Goal: Transaction & Acquisition: Purchase product/service

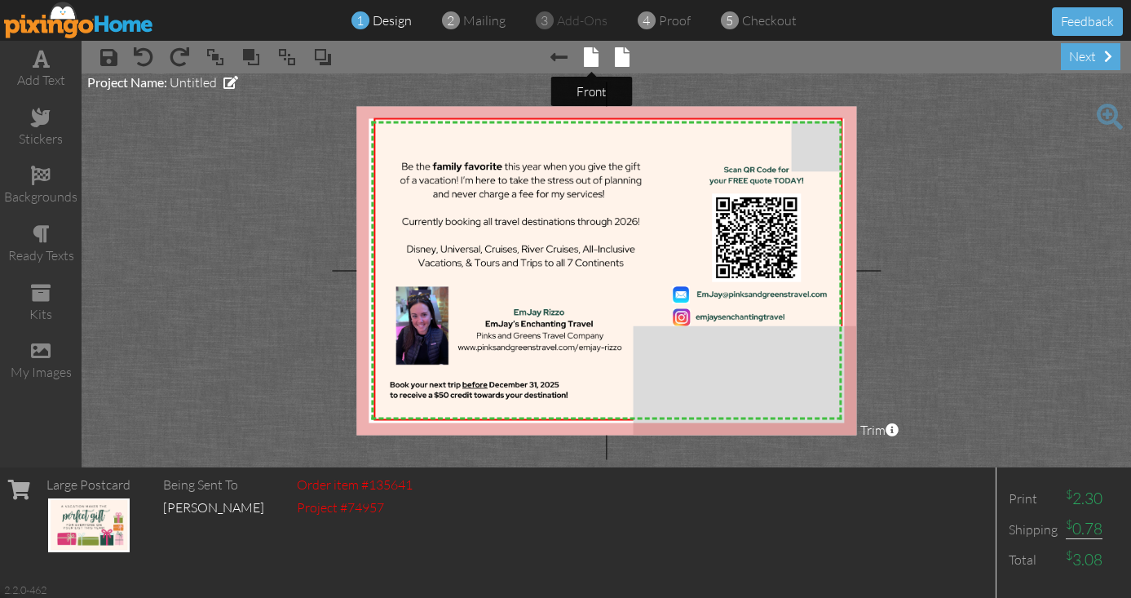
click at [593, 55] on span at bounding box center [591, 57] width 15 height 20
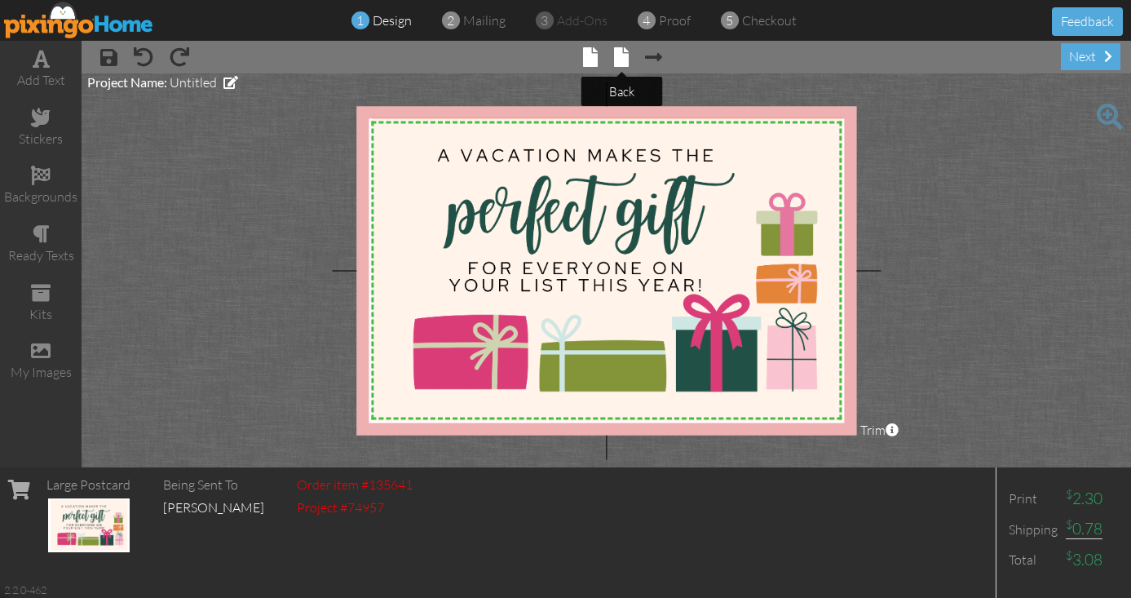
click at [617, 55] on span at bounding box center [621, 57] width 15 height 20
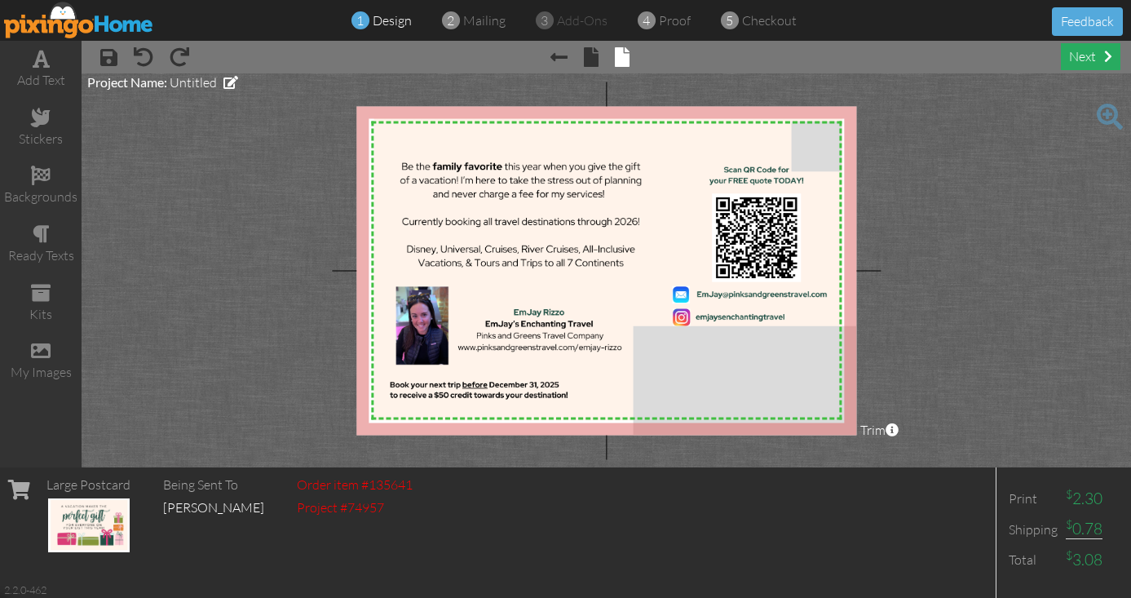
click at [1089, 62] on div "next" at bounding box center [1091, 56] width 60 height 27
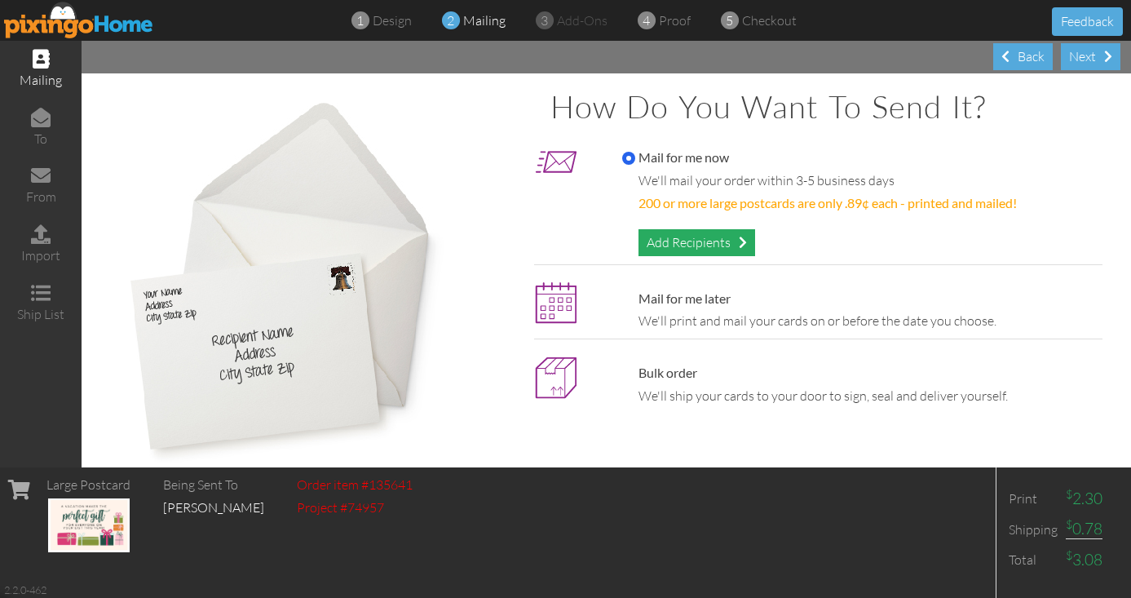
click at [731, 244] on div "Add Recipients" at bounding box center [696, 242] width 117 height 27
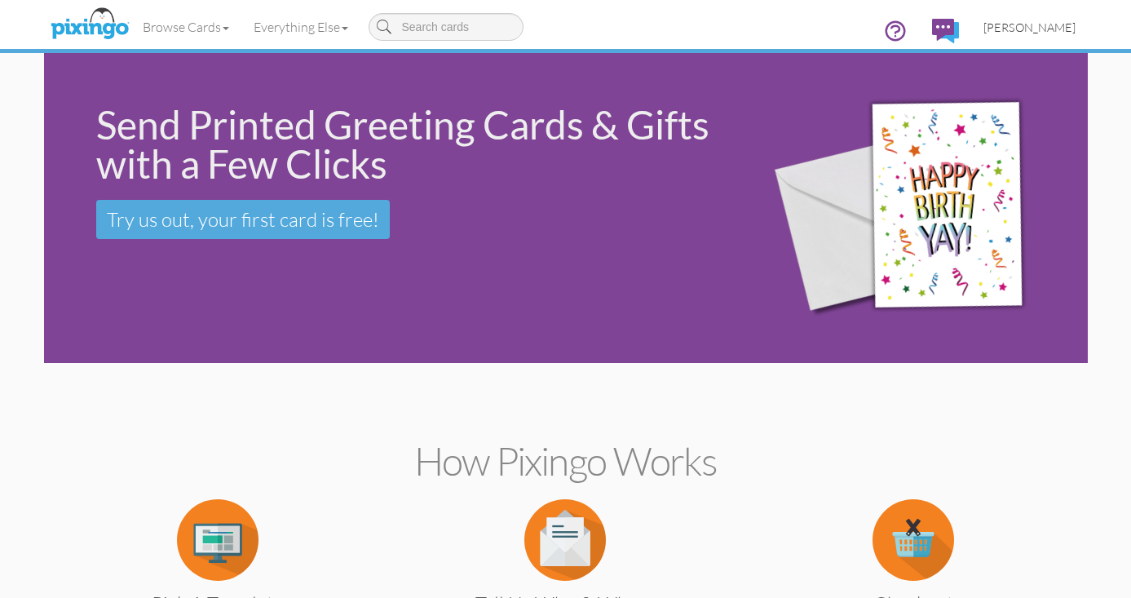
click at [1028, 35] on link "[PERSON_NAME]" at bounding box center [1029, 28] width 117 height 42
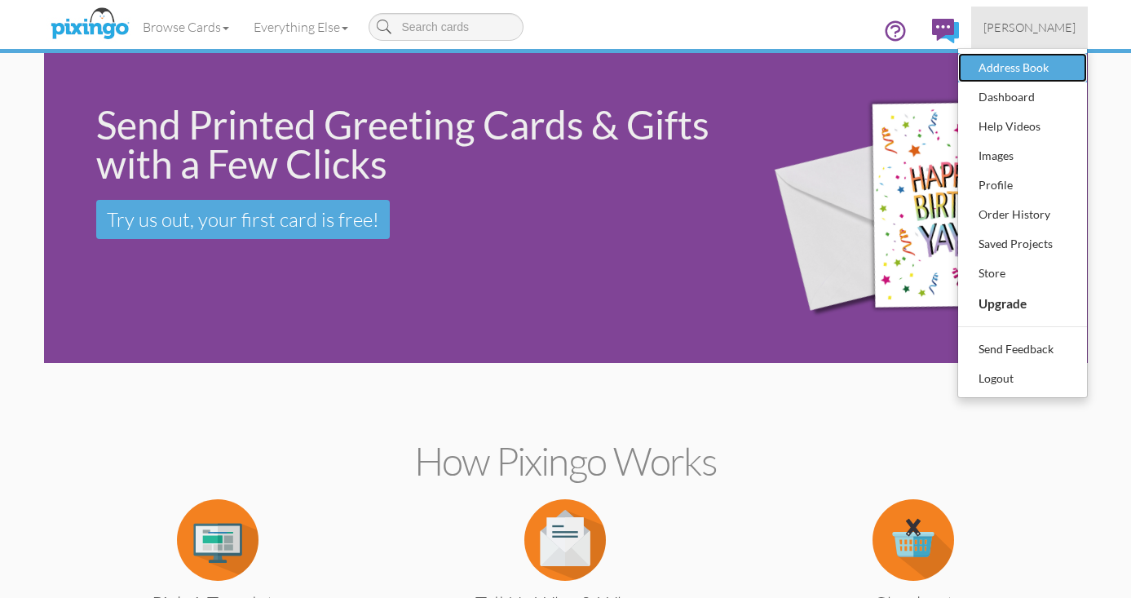
click at [1022, 62] on div "Address Book" at bounding box center [1022, 67] width 96 height 24
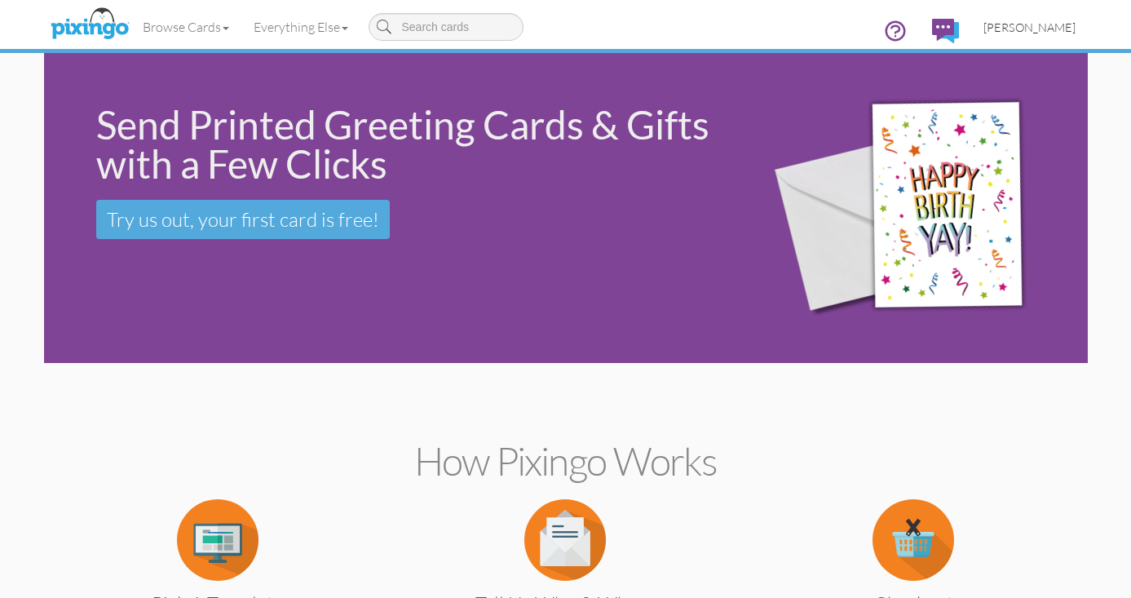
click at [1052, 38] on link "[PERSON_NAME]" at bounding box center [1029, 28] width 117 height 42
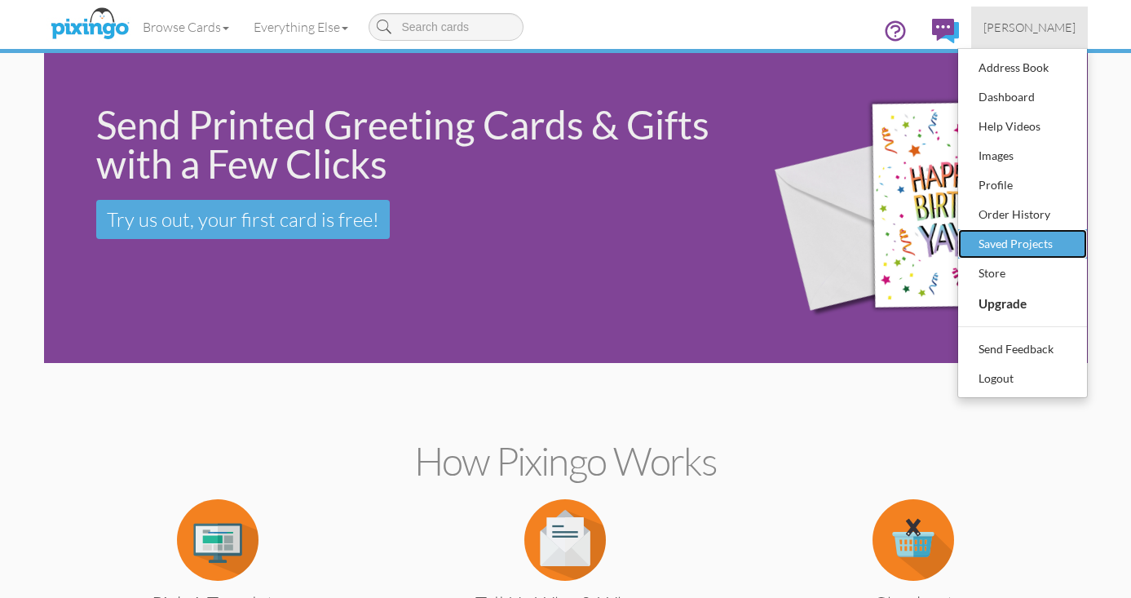
click at [1017, 244] on div "Saved Projects" at bounding box center [1022, 244] width 96 height 24
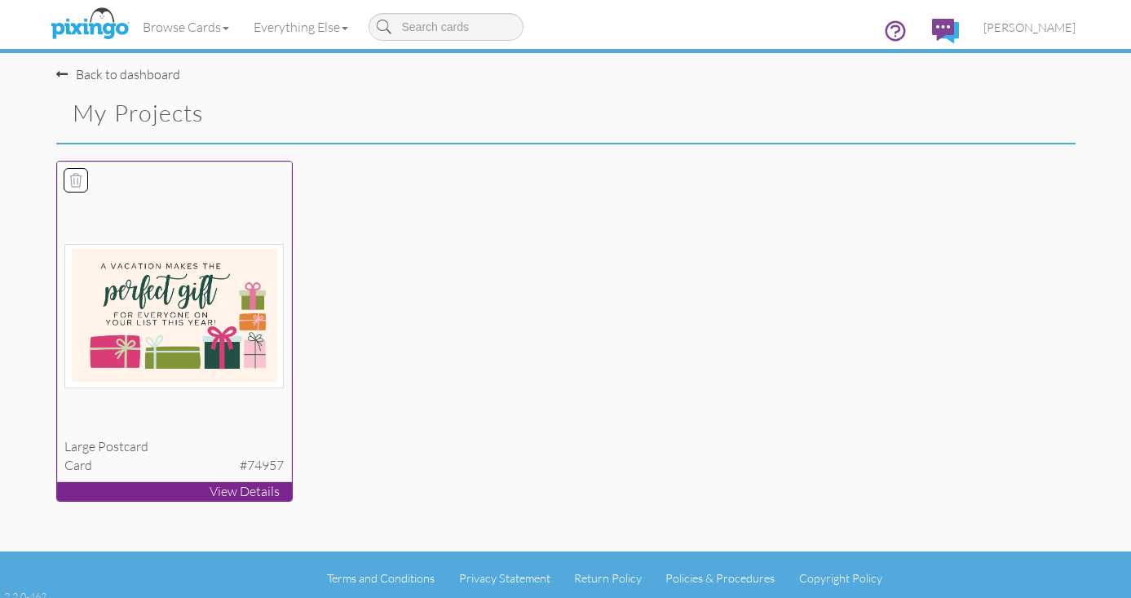
click at [185, 333] on img at bounding box center [173, 316] width 219 height 144
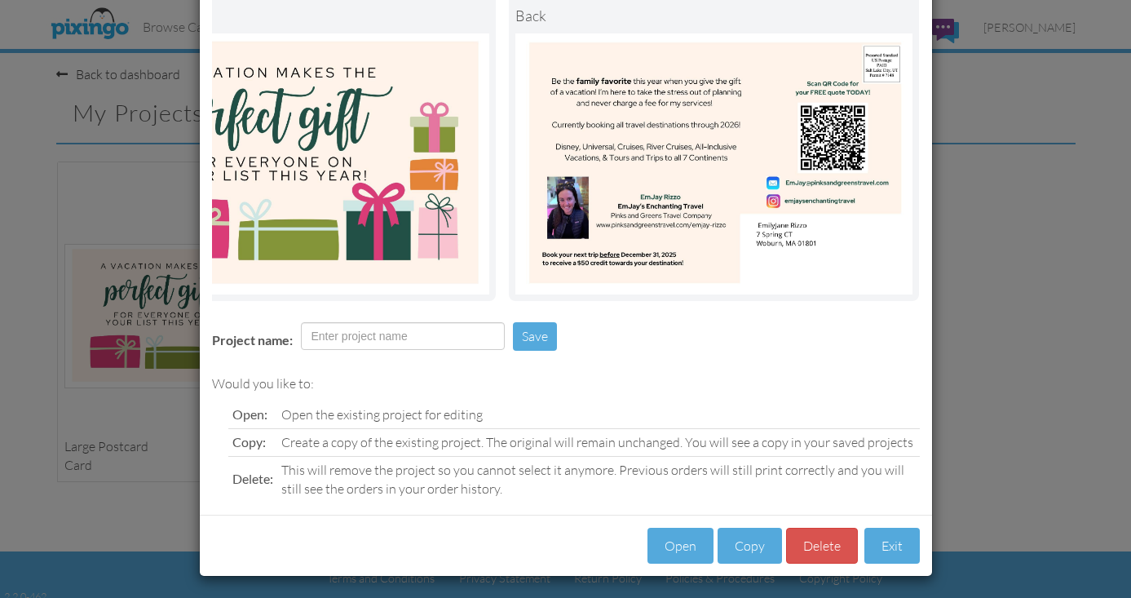
scroll to position [103, 0]
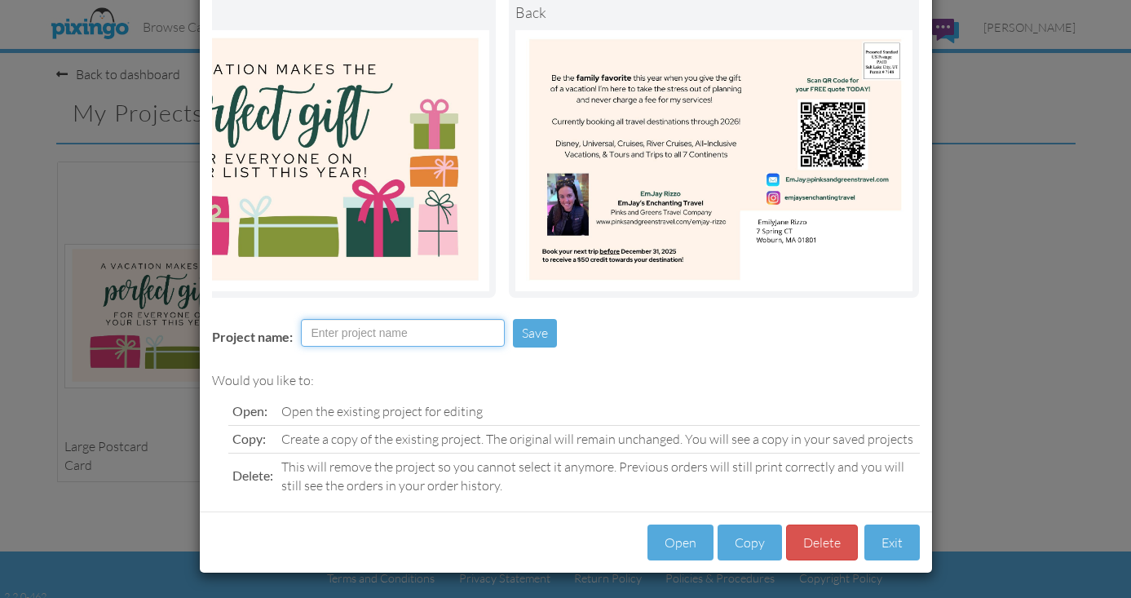
click at [438, 330] on input "Project name:" at bounding box center [403, 333] width 204 height 28
type input "Holiday 2025 Promo"
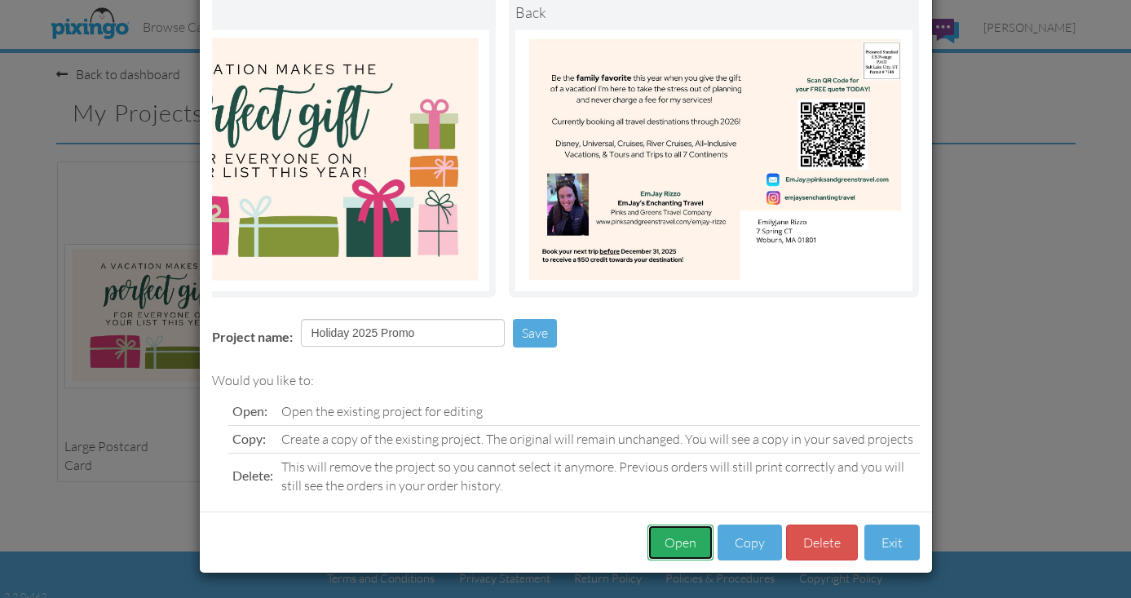
click at [692, 541] on button "Open" at bounding box center [680, 542] width 66 height 37
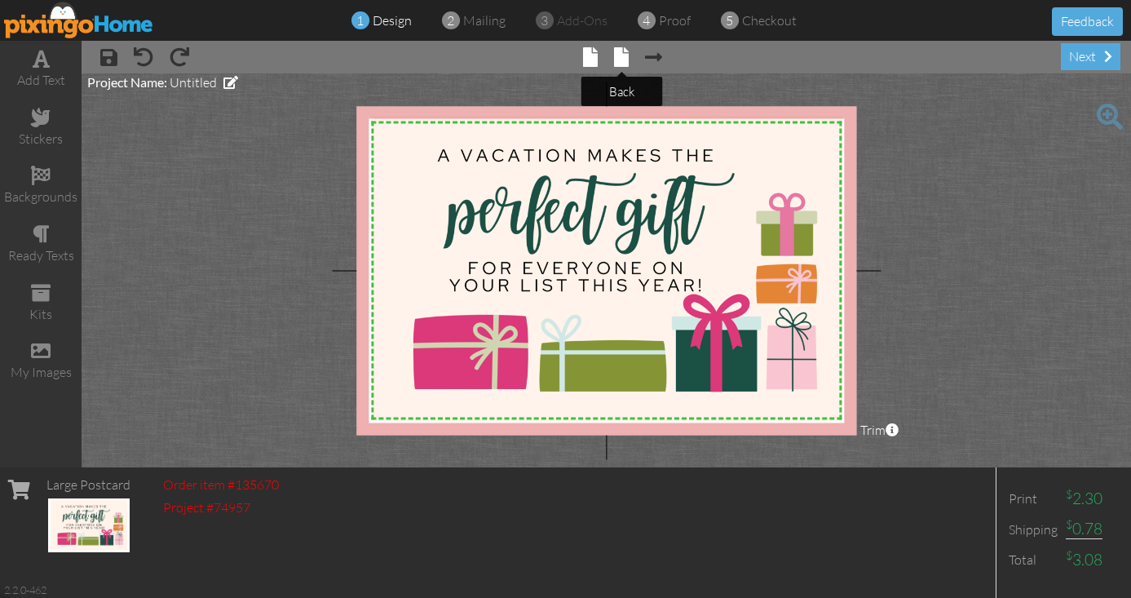
click at [620, 60] on span at bounding box center [621, 57] width 15 height 20
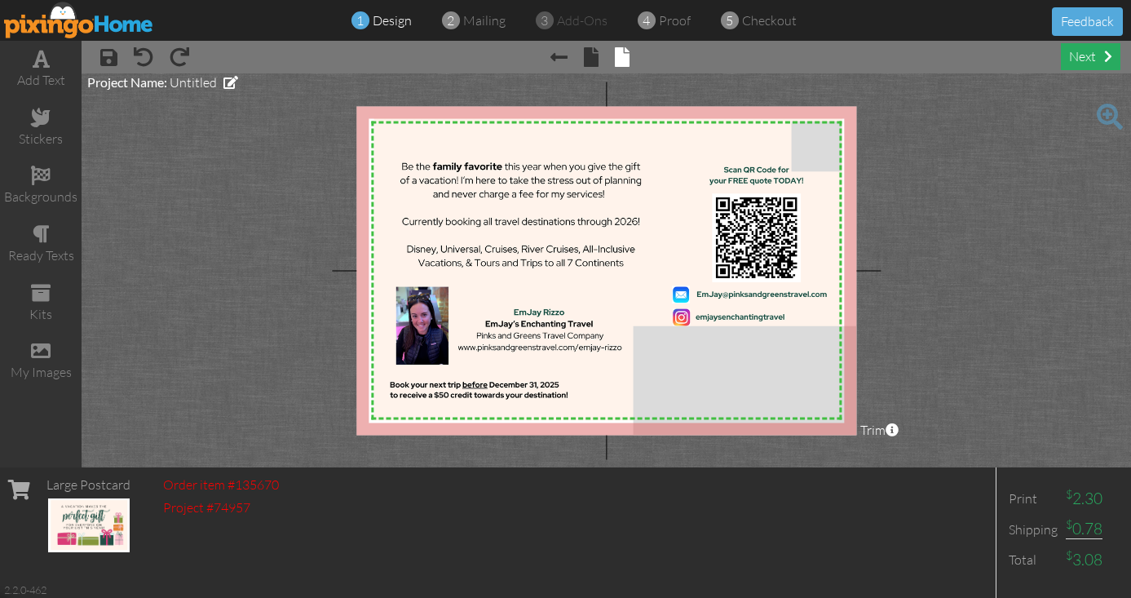
click at [1090, 55] on div "next" at bounding box center [1091, 56] width 60 height 27
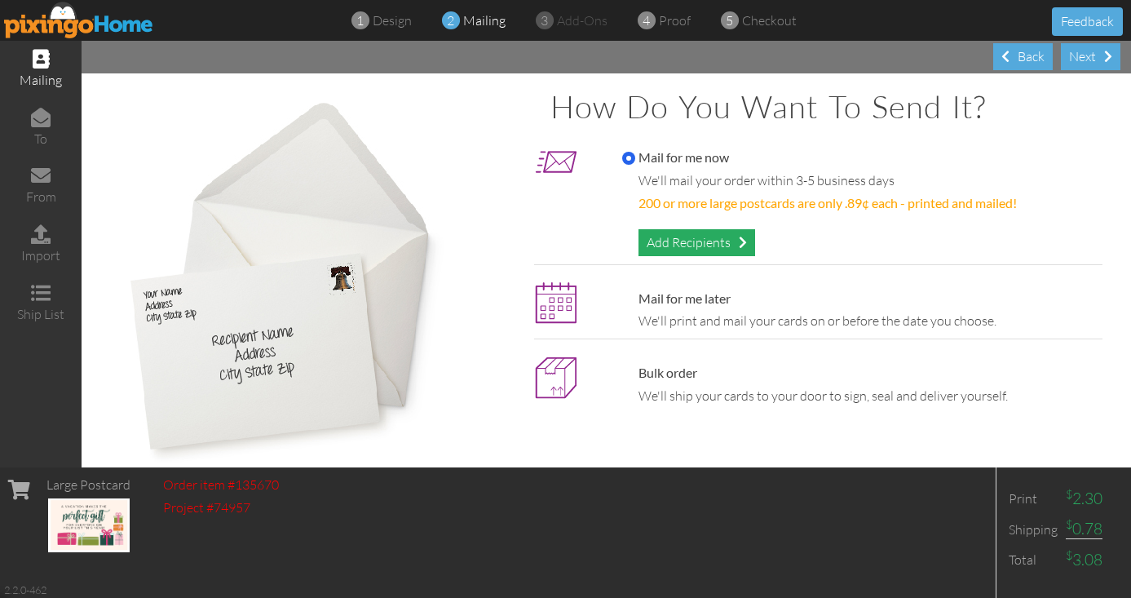
click at [746, 236] on span at bounding box center [743, 242] width 8 height 13
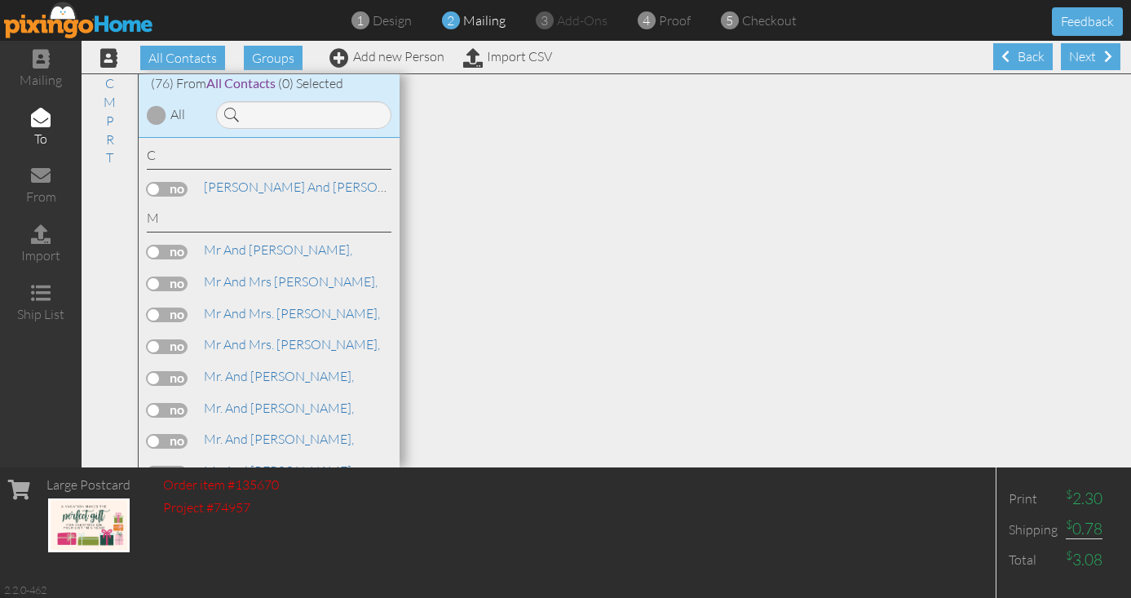
click at [154, 113] on div at bounding box center [157, 115] width 20 height 20
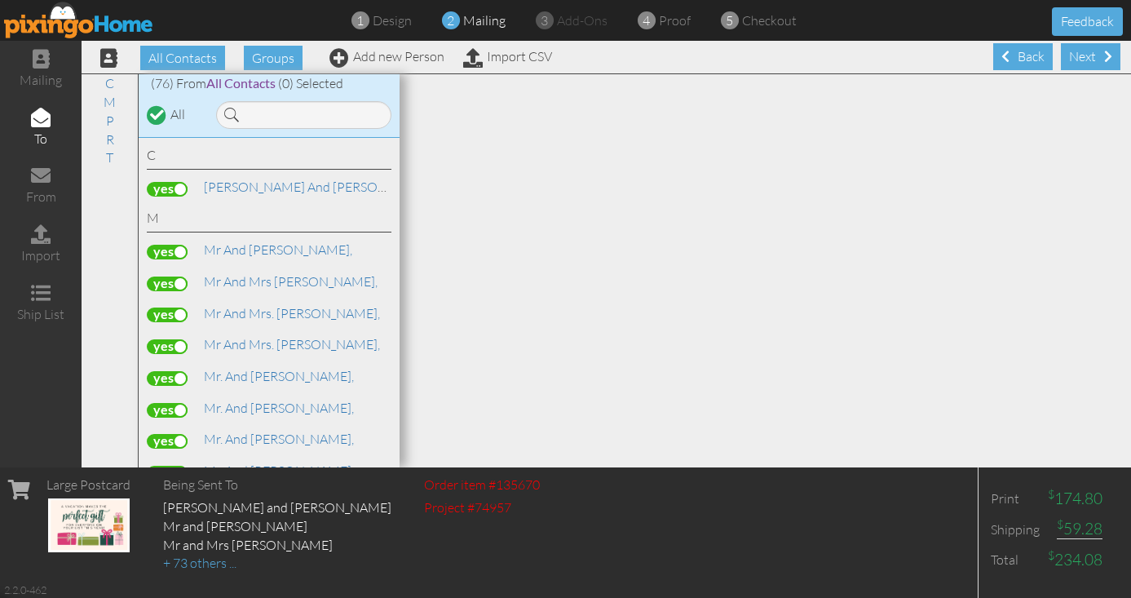
click at [158, 185] on label at bounding box center [167, 189] width 41 height 15
click at [0, 0] on input "checkbox" at bounding box center [0, 0] width 0 height 0
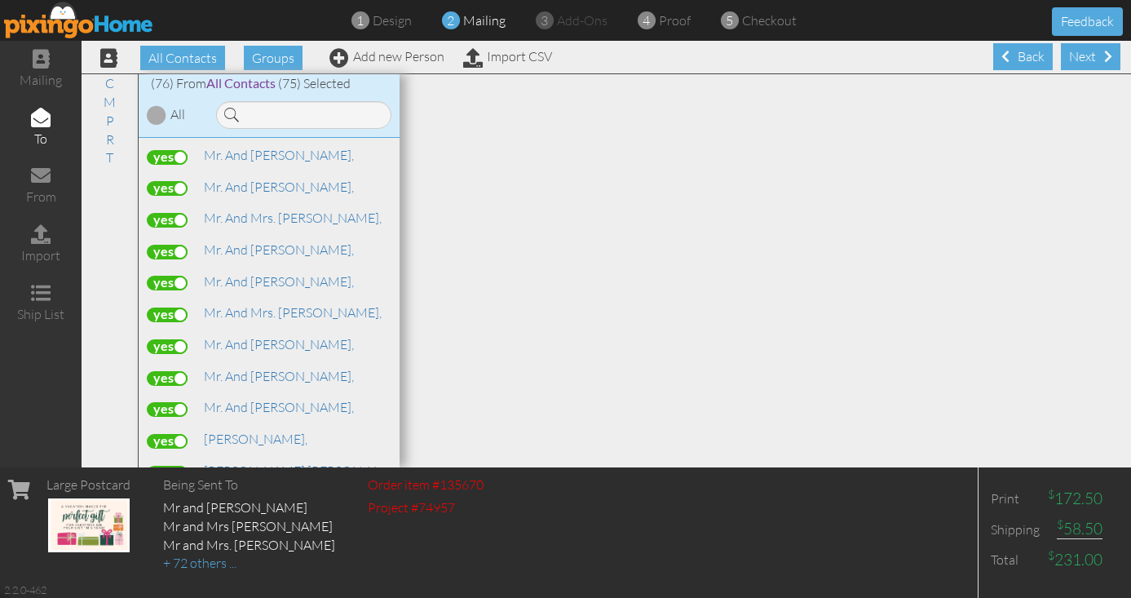
scroll to position [541, 0]
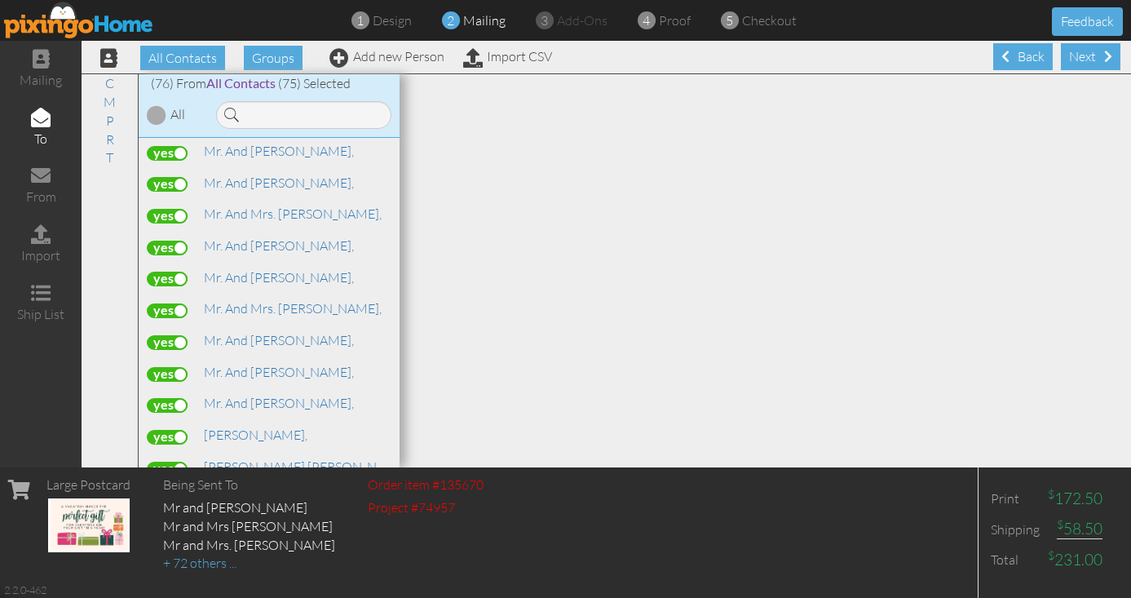
click at [166, 303] on label at bounding box center [167, 310] width 41 height 15
click at [0, 0] on input "checkbox" at bounding box center [0, 0] width 0 height 0
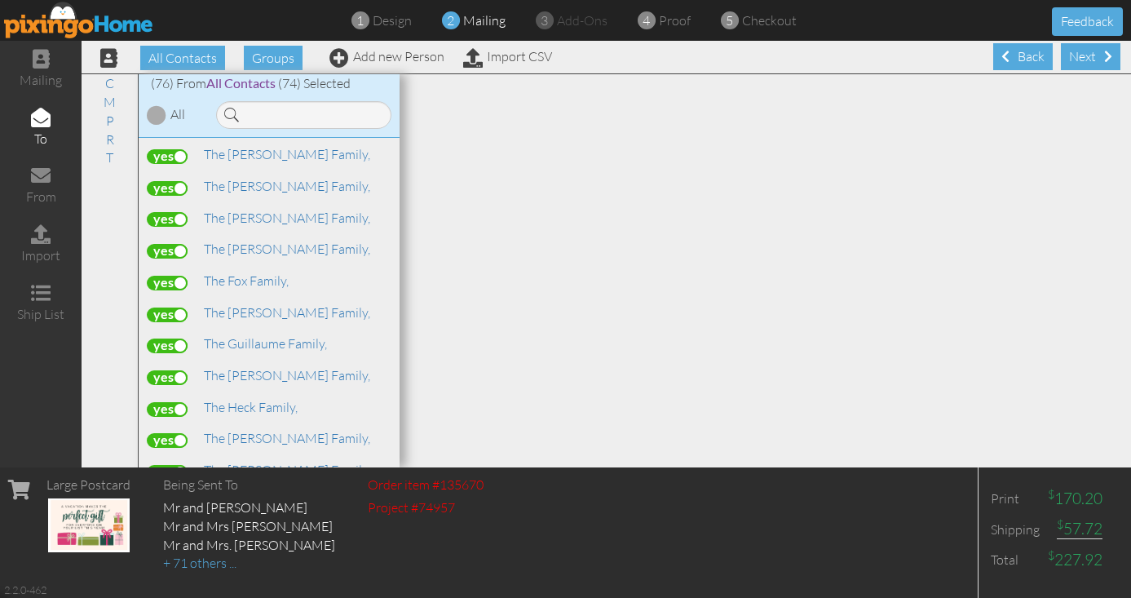
scroll to position [1455, 0]
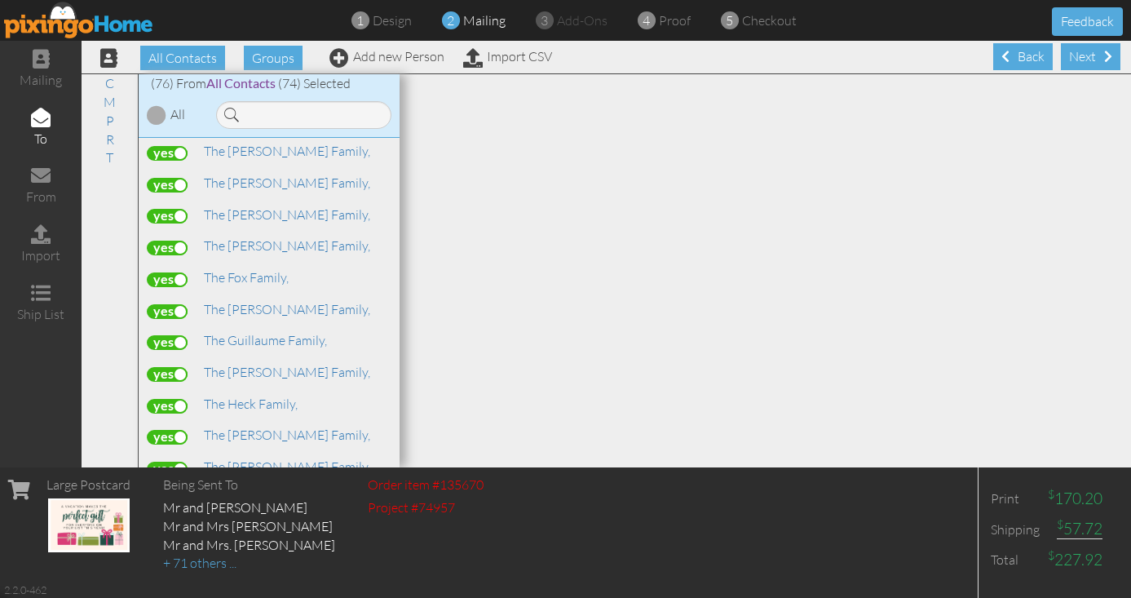
click at [159, 335] on label at bounding box center [167, 342] width 41 height 15
click at [0, 0] on input "checkbox" at bounding box center [0, 0] width 0 height 0
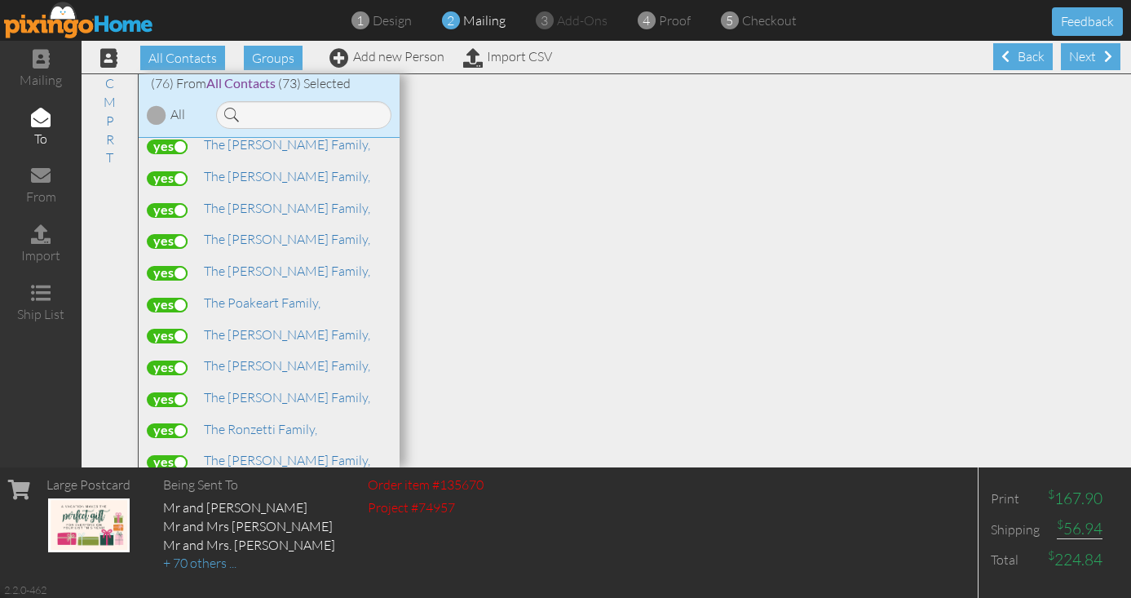
scroll to position [2163, 0]
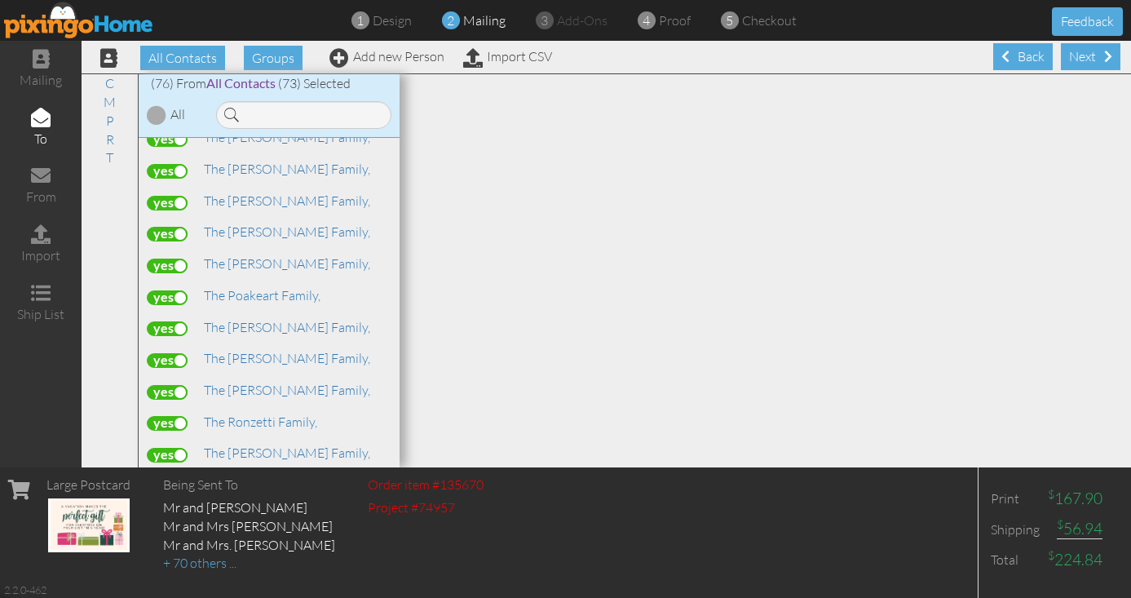
click at [167, 227] on label at bounding box center [167, 234] width 41 height 15
click at [0, 0] on input "checkbox" at bounding box center [0, 0] width 0 height 0
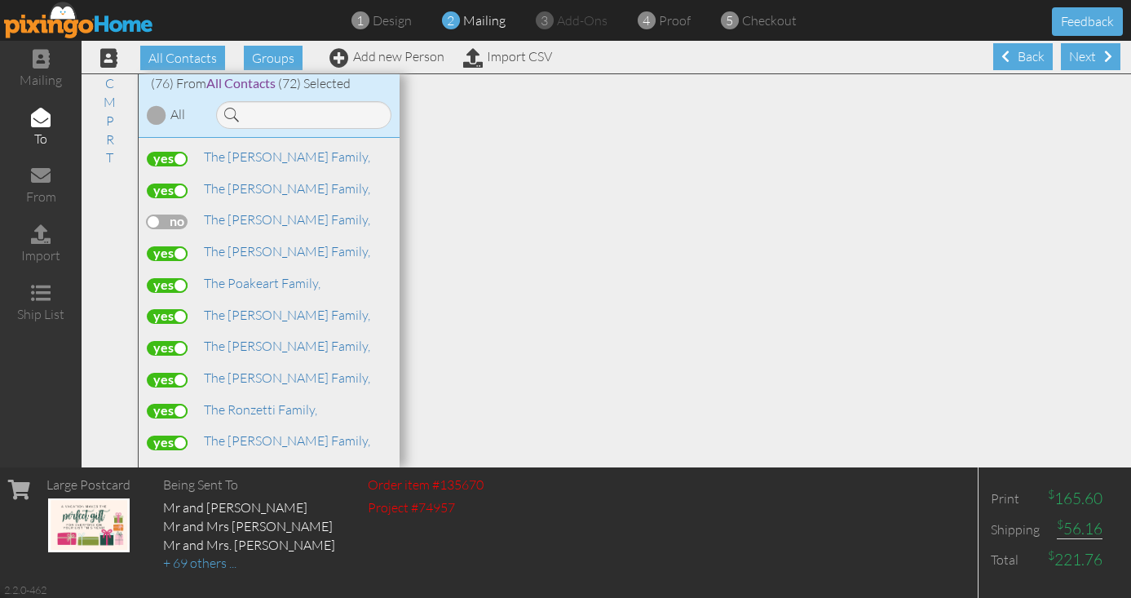
scroll to position [2187, 0]
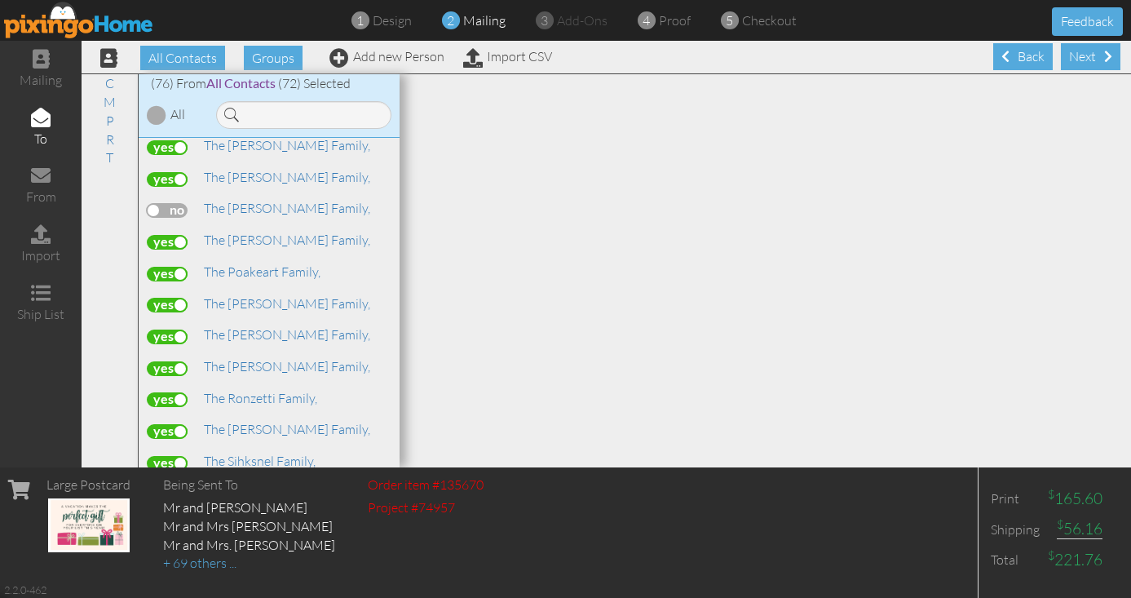
click at [168, 298] on label at bounding box center [167, 305] width 41 height 15
click at [0, 0] on input "checkbox" at bounding box center [0, 0] width 0 height 0
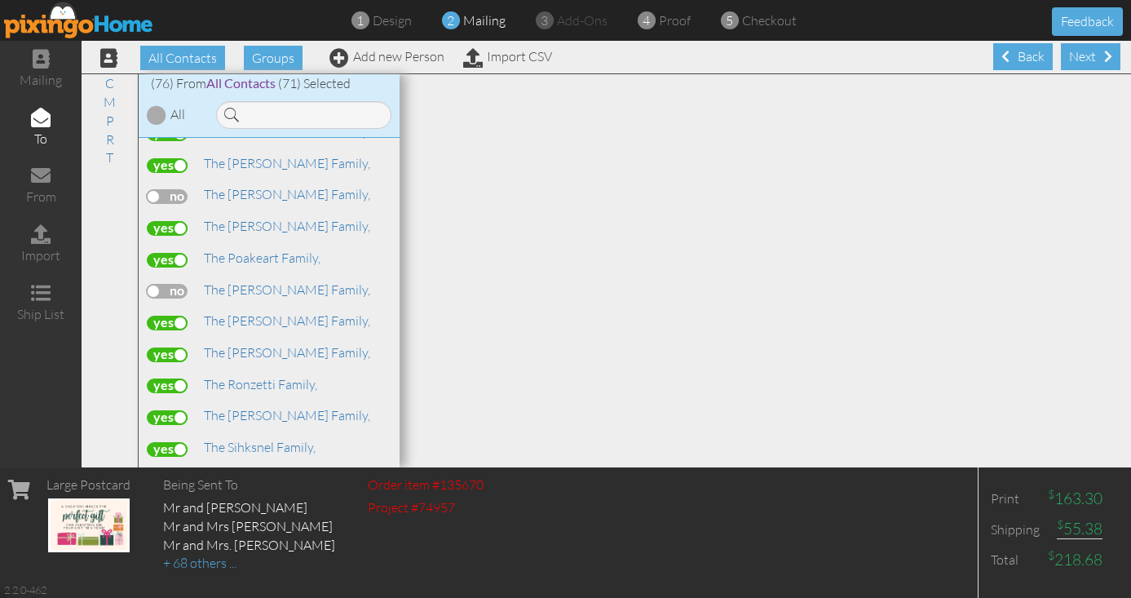
scroll to position [2203, 0]
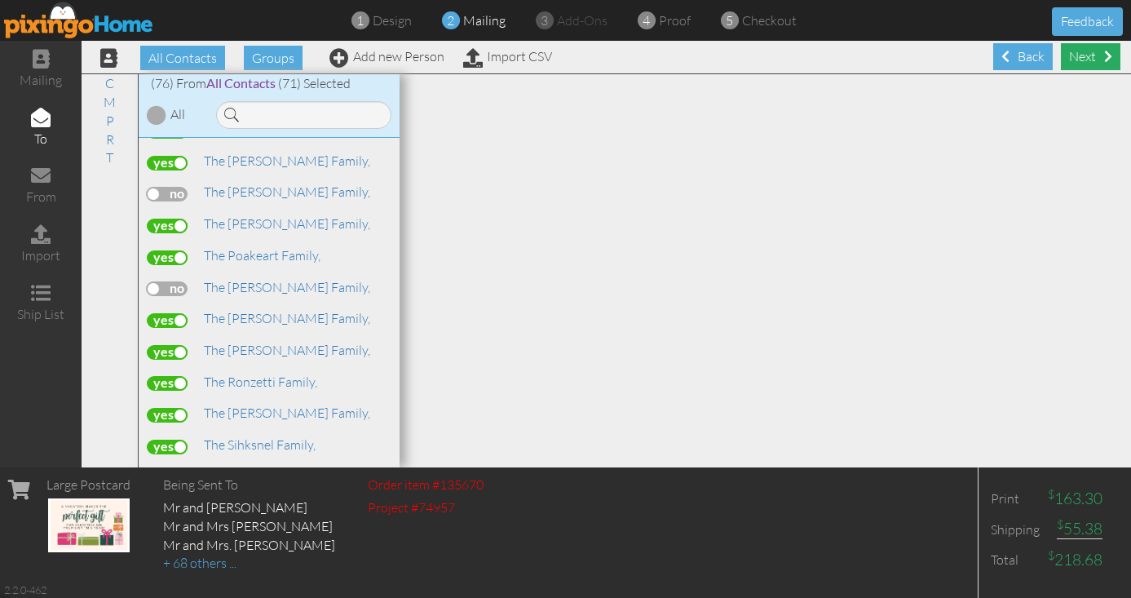
click at [1086, 64] on div "Next" at bounding box center [1091, 56] width 60 height 27
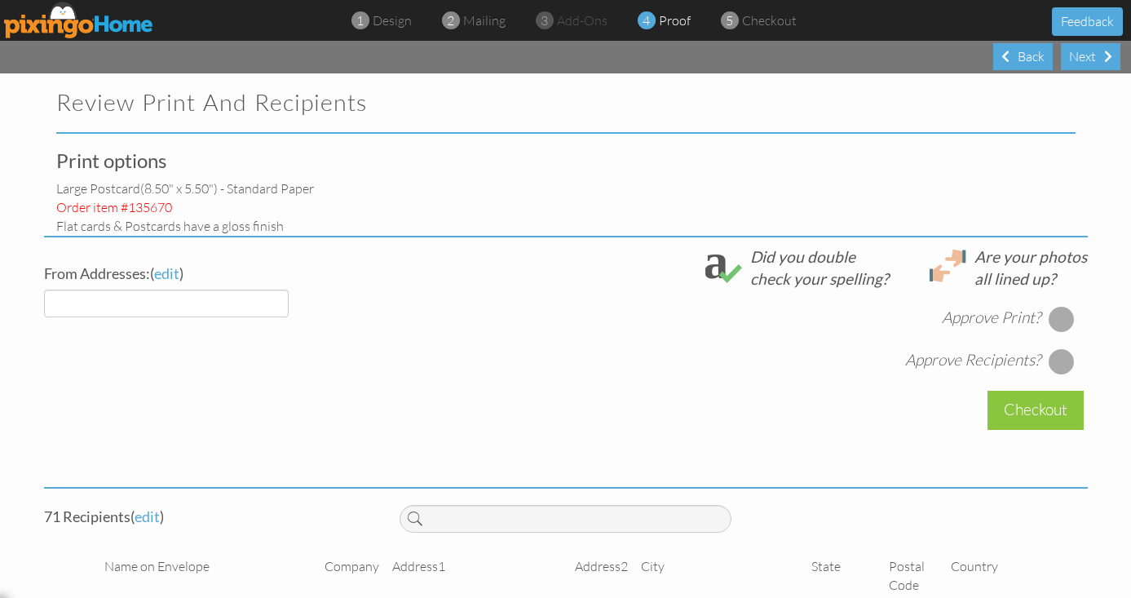
select select "object:1150"
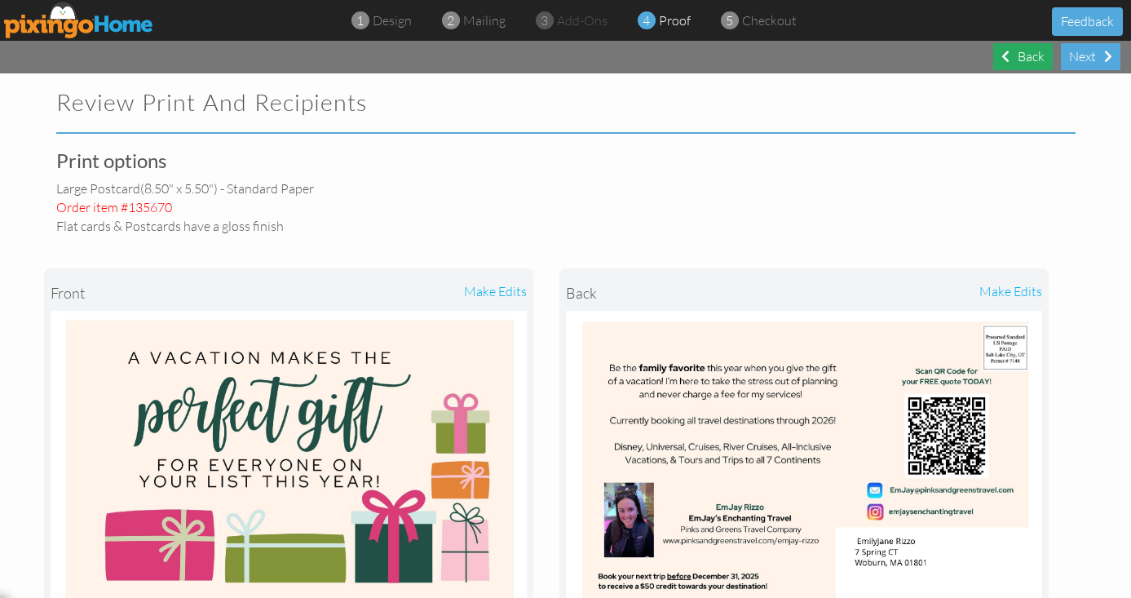
click at [1018, 68] on div "Back" at bounding box center [1023, 56] width 60 height 27
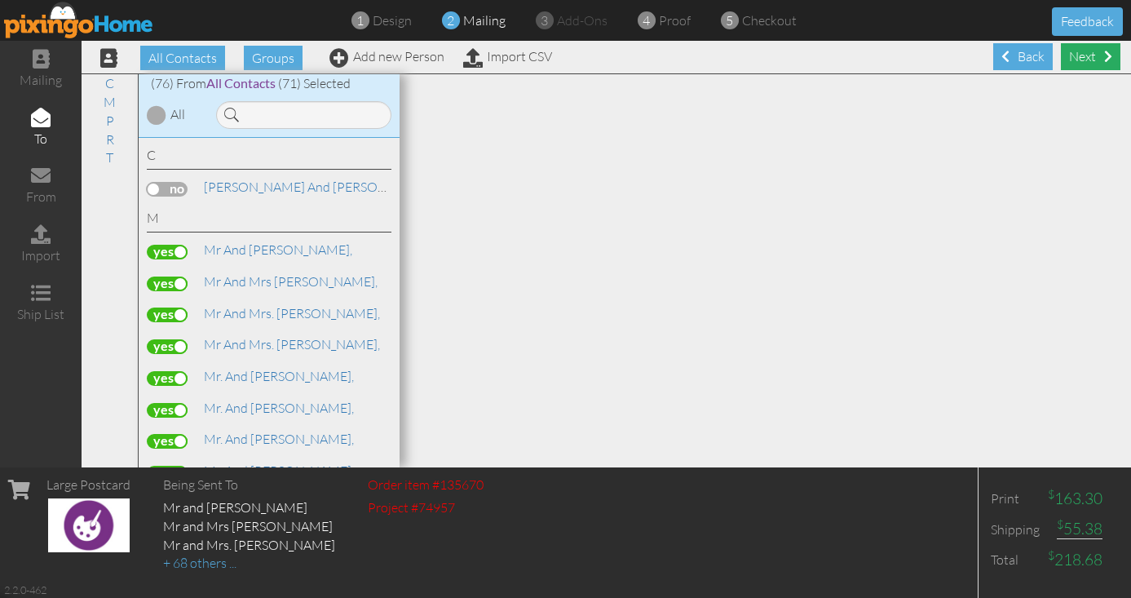
click at [1072, 62] on div "Next" at bounding box center [1091, 56] width 60 height 27
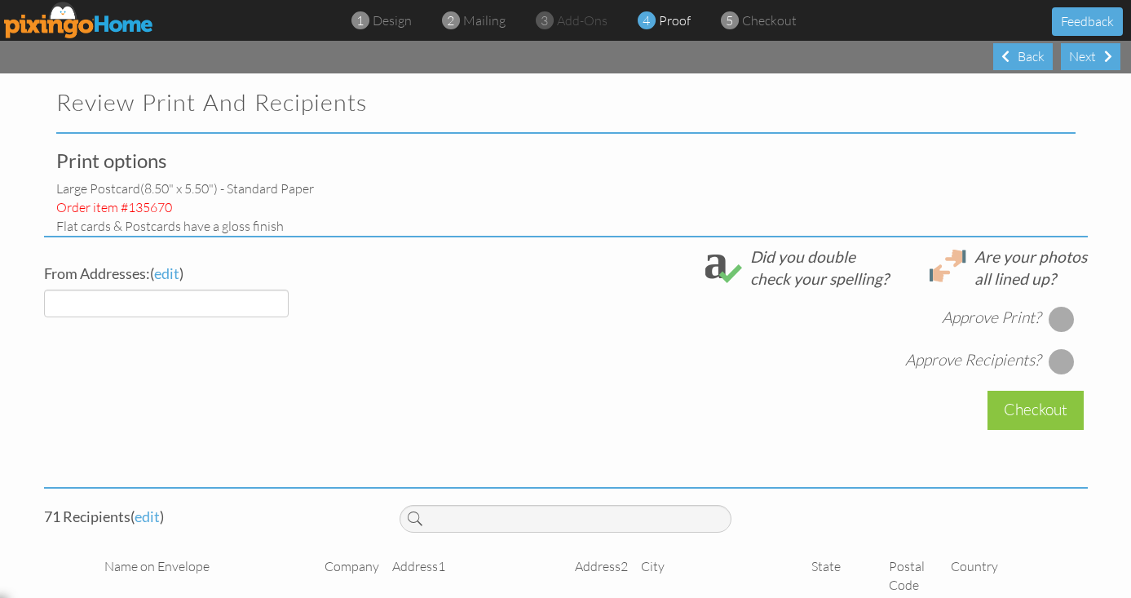
select select "object:1662"
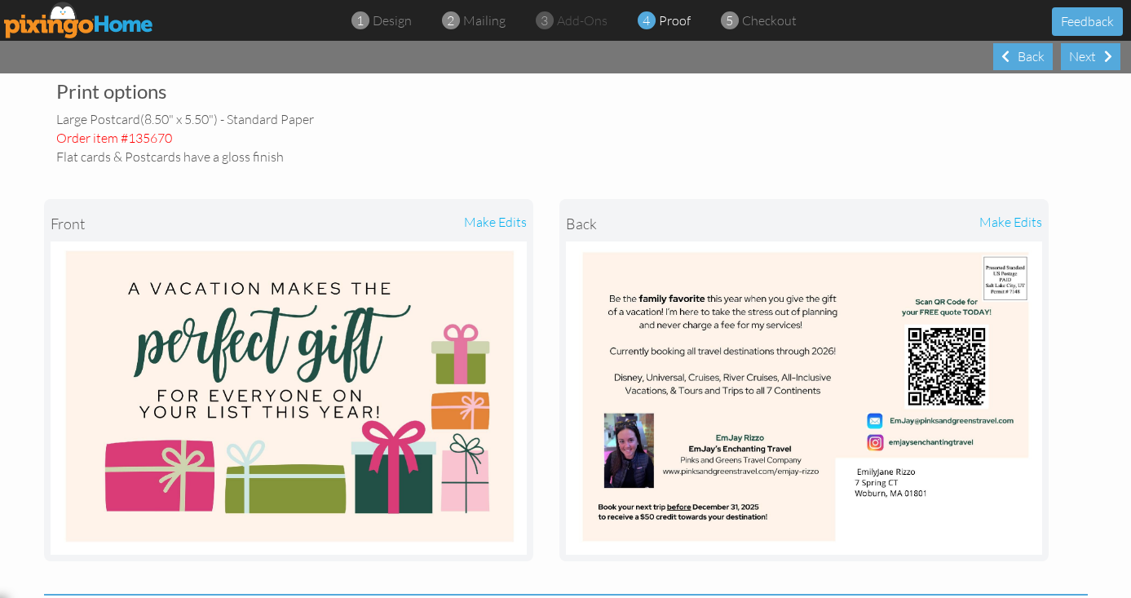
scroll to position [70, 0]
click at [1093, 59] on div "Next" at bounding box center [1091, 56] width 60 height 27
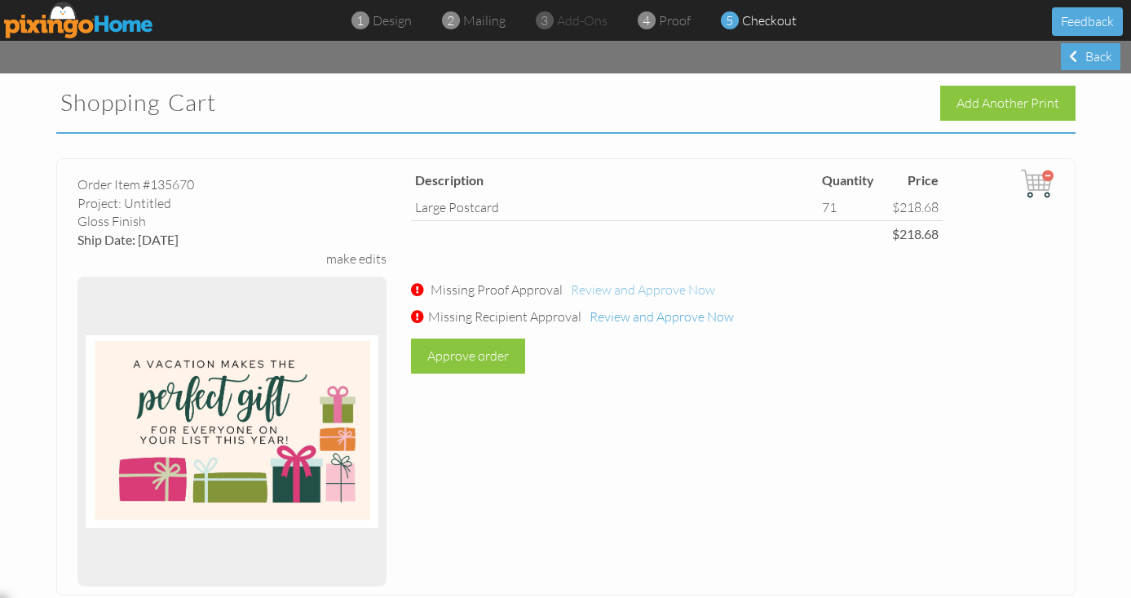
click at [652, 291] on span "Review and Approve Now" at bounding box center [643, 289] width 144 height 16
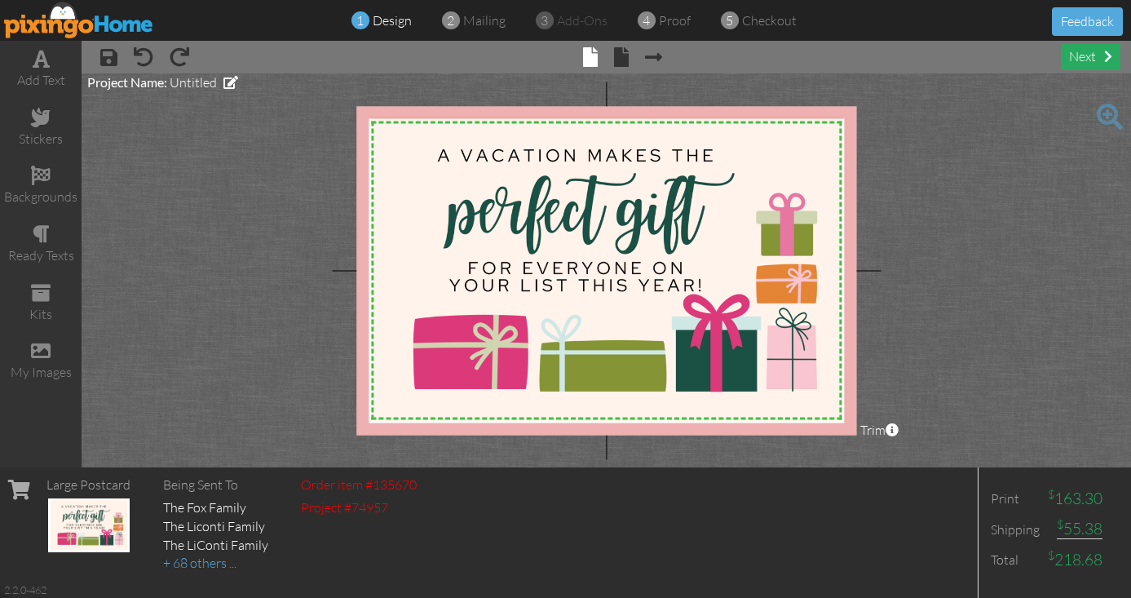
click at [1097, 64] on div "next" at bounding box center [1091, 56] width 60 height 27
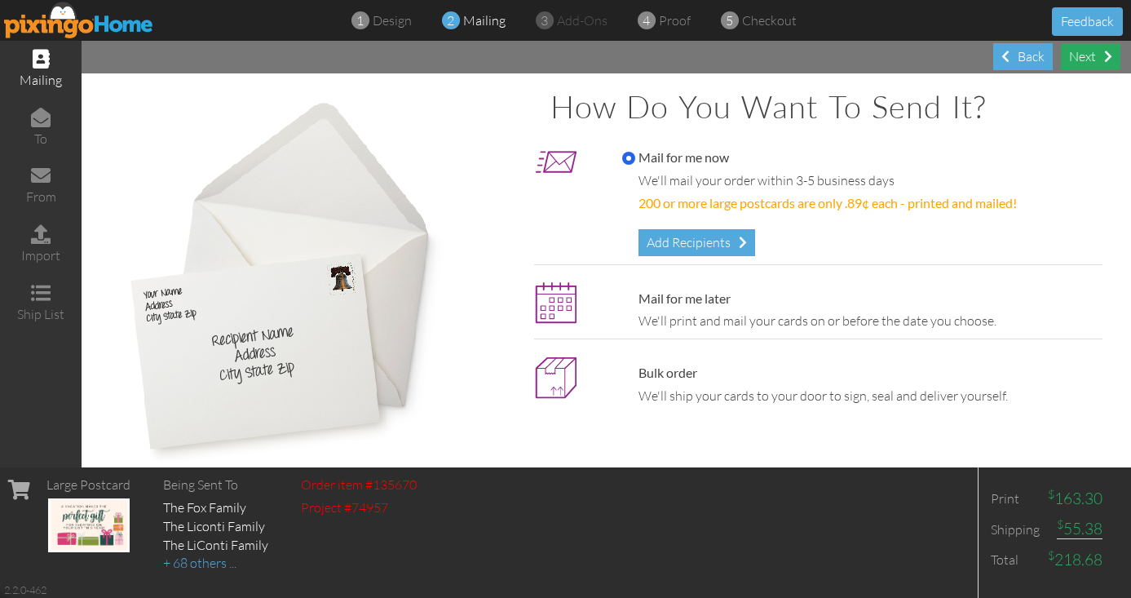
click at [1097, 64] on div "Next" at bounding box center [1091, 56] width 60 height 27
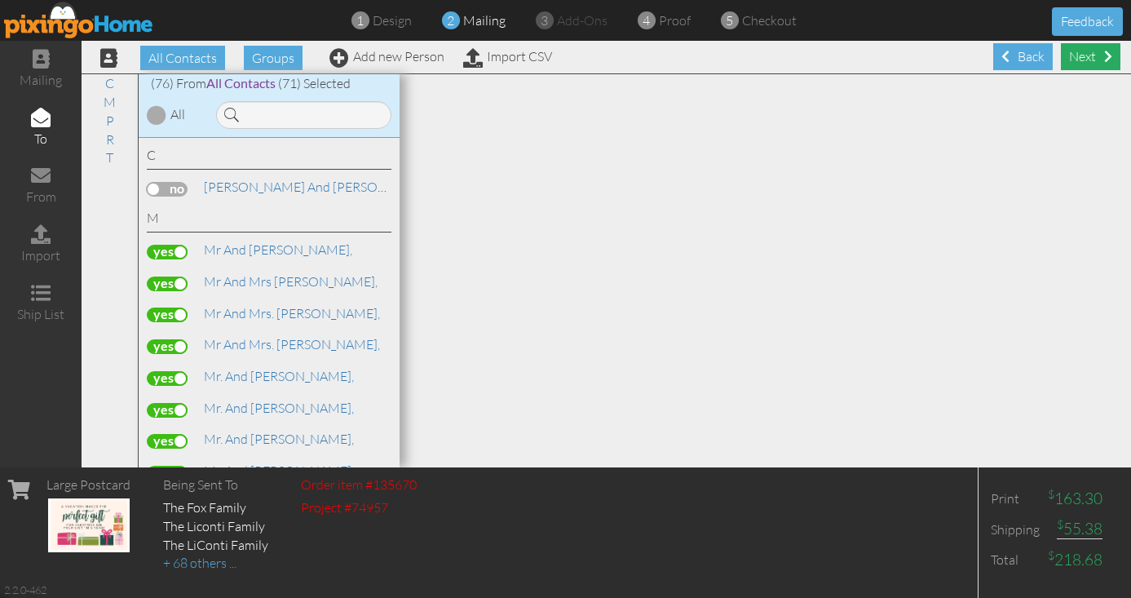
click at [1080, 57] on div "Next" at bounding box center [1091, 56] width 60 height 27
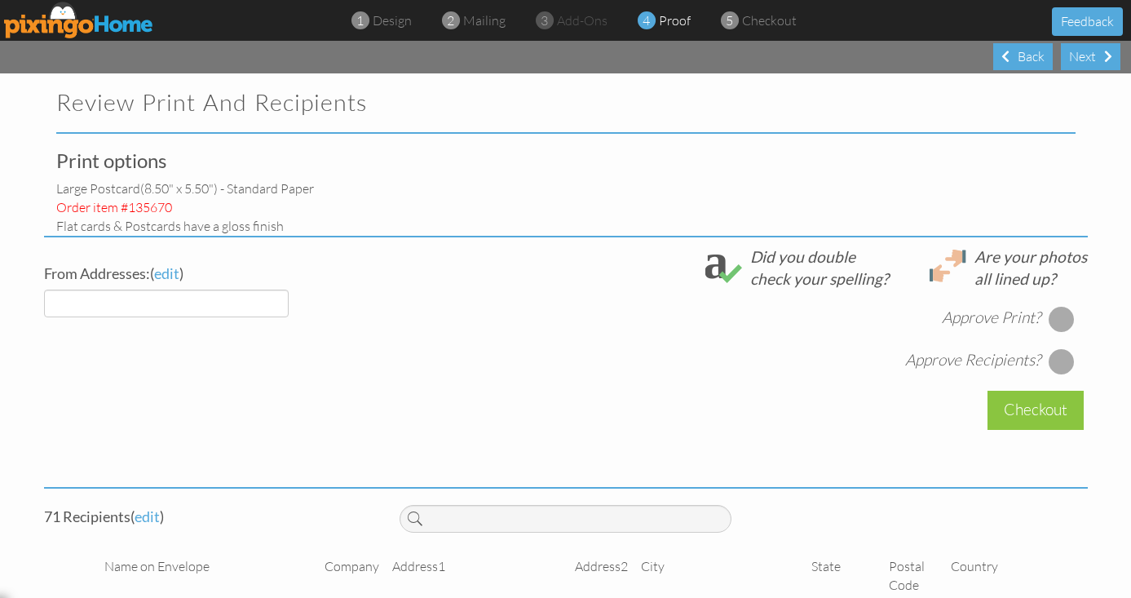
select select "object:2275"
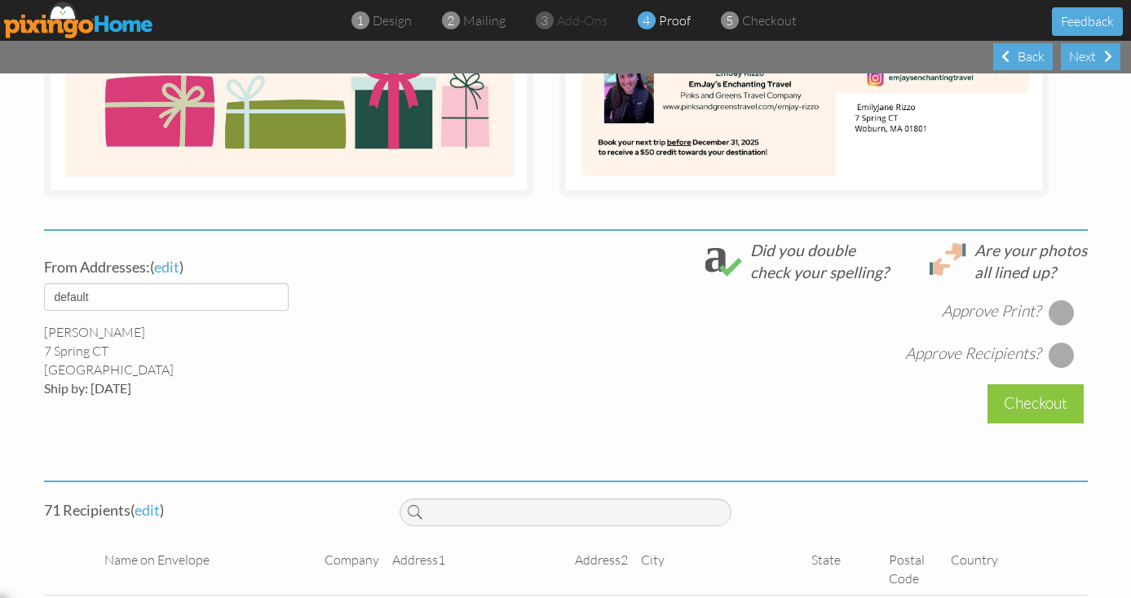
scroll to position [435, 0]
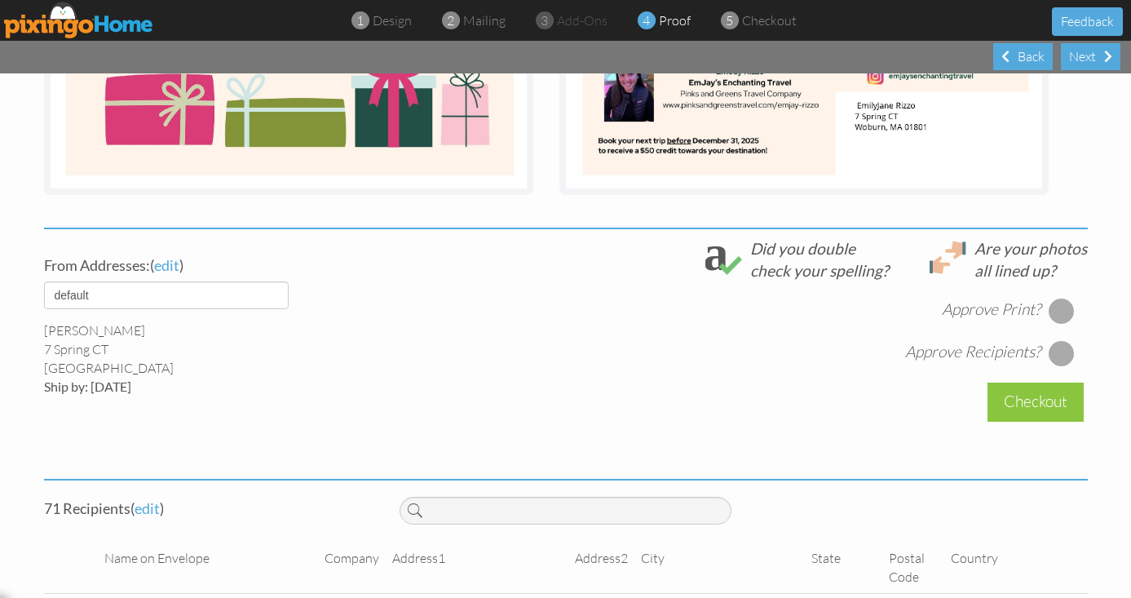
click at [1062, 314] on div at bounding box center [1062, 311] width 26 height 26
click at [1062, 355] on div at bounding box center [1062, 353] width 26 height 26
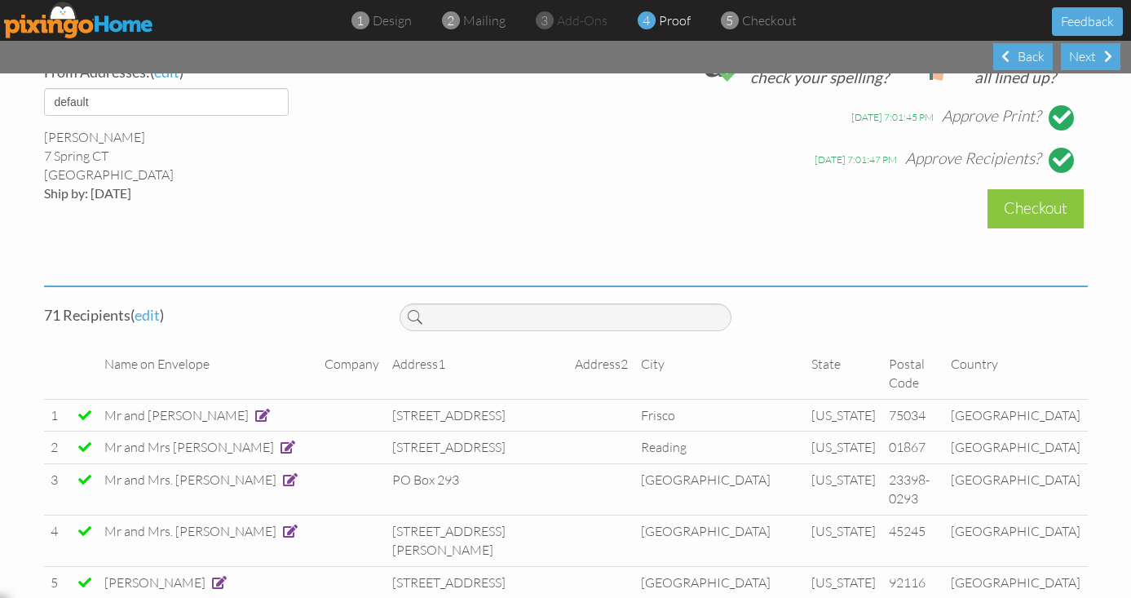
scroll to position [0, 0]
click at [148, 313] on span "edit" at bounding box center [147, 315] width 25 height 18
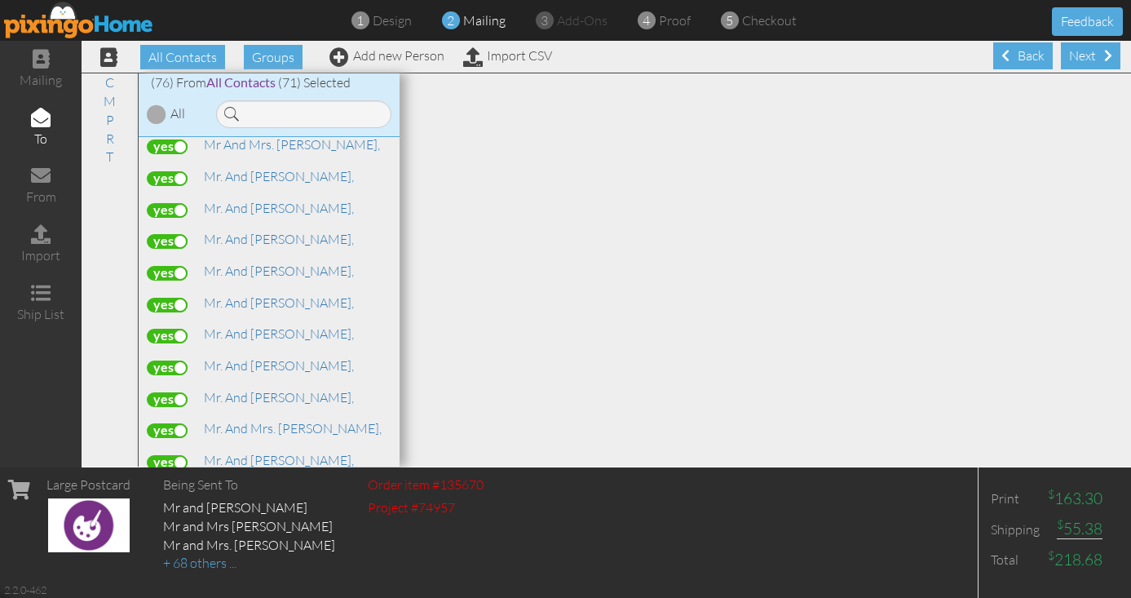
scroll to position [201, 0]
click at [166, 299] on label at bounding box center [167, 302] width 41 height 15
click at [0, 0] on input "checkbox" at bounding box center [0, 0] width 0 height 0
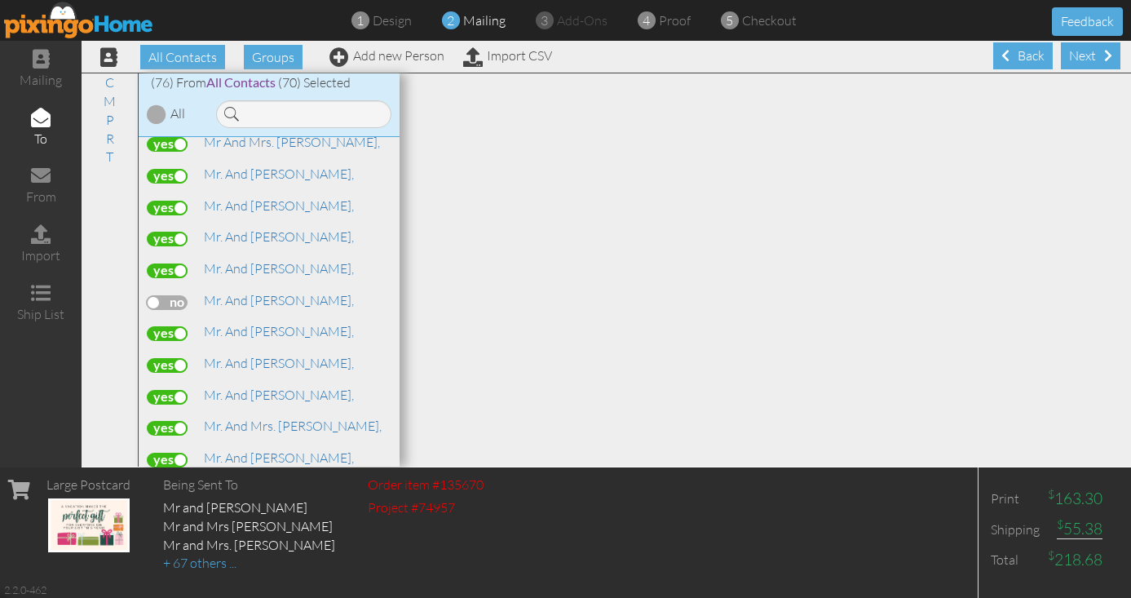
click at [169, 392] on label at bounding box center [167, 397] width 41 height 15
click at [0, 0] on input "checkbox" at bounding box center [0, 0] width 0 height 0
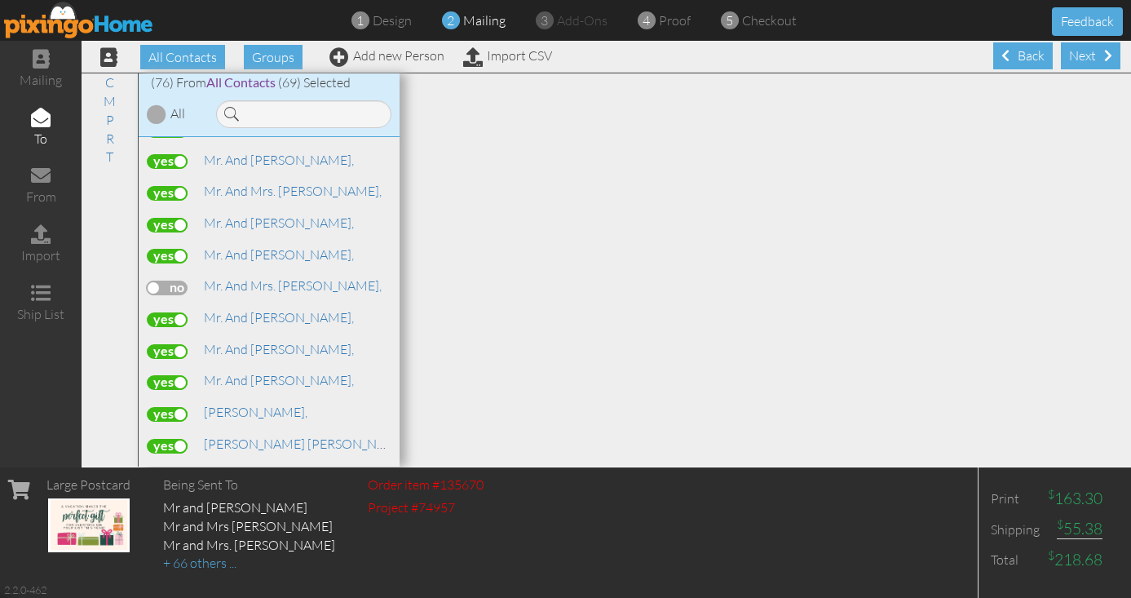
scroll to position [565, 0]
click at [167, 404] on label at bounding box center [167, 411] width 41 height 15
click at [0, 0] on input "checkbox" at bounding box center [0, 0] width 0 height 0
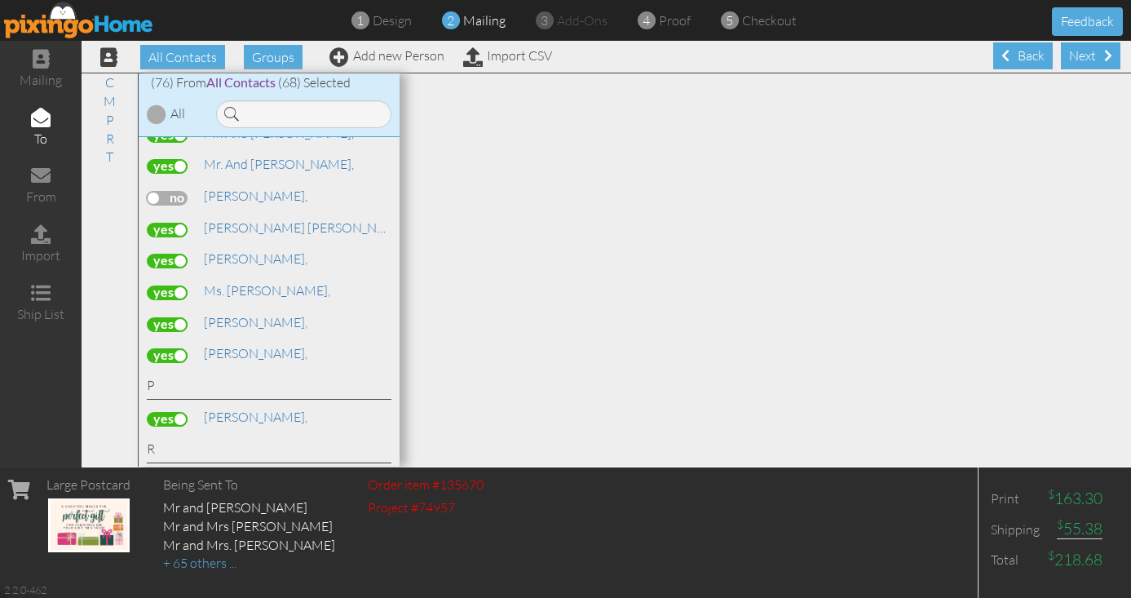
scroll to position [781, 0]
click at [161, 315] on label at bounding box center [167, 322] width 41 height 15
click at [0, 0] on input "checkbox" at bounding box center [0, 0] width 0 height 0
click at [166, 346] on label at bounding box center [167, 353] width 41 height 15
click at [0, 0] on input "checkbox" at bounding box center [0, 0] width 0 height 0
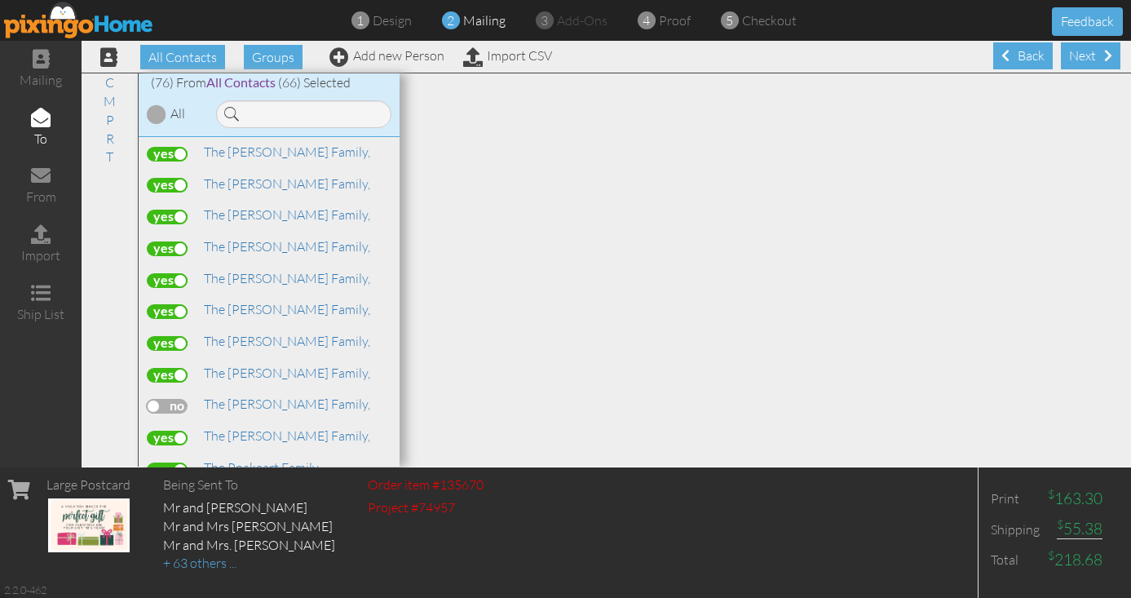
scroll to position [1994, 0]
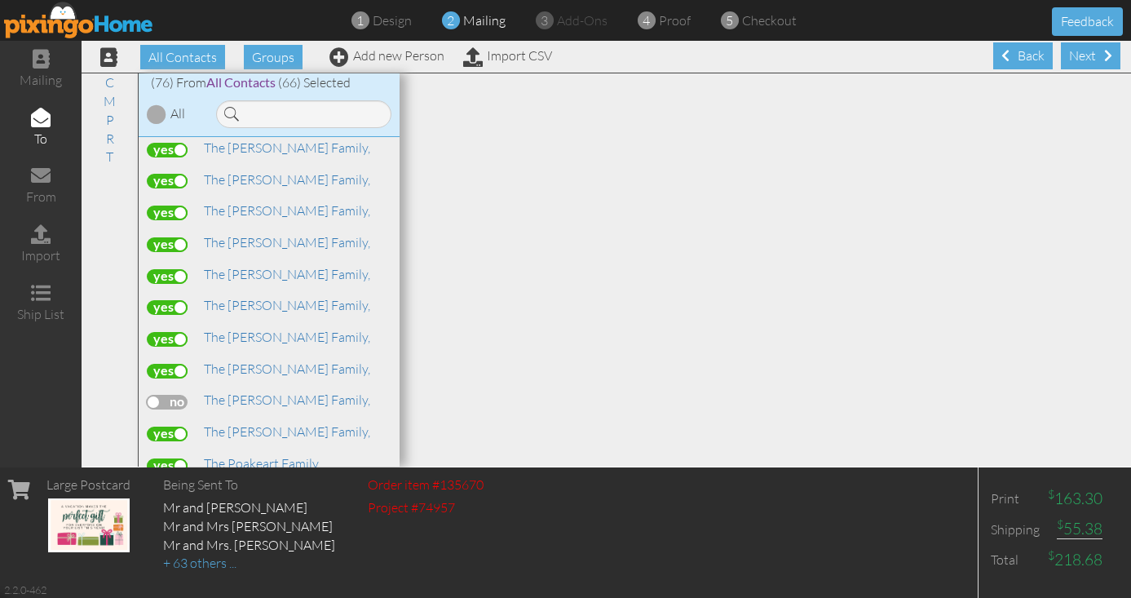
click at [166, 300] on label at bounding box center [167, 307] width 41 height 15
click at [0, 0] on input "checkbox" at bounding box center [0, 0] width 0 height 0
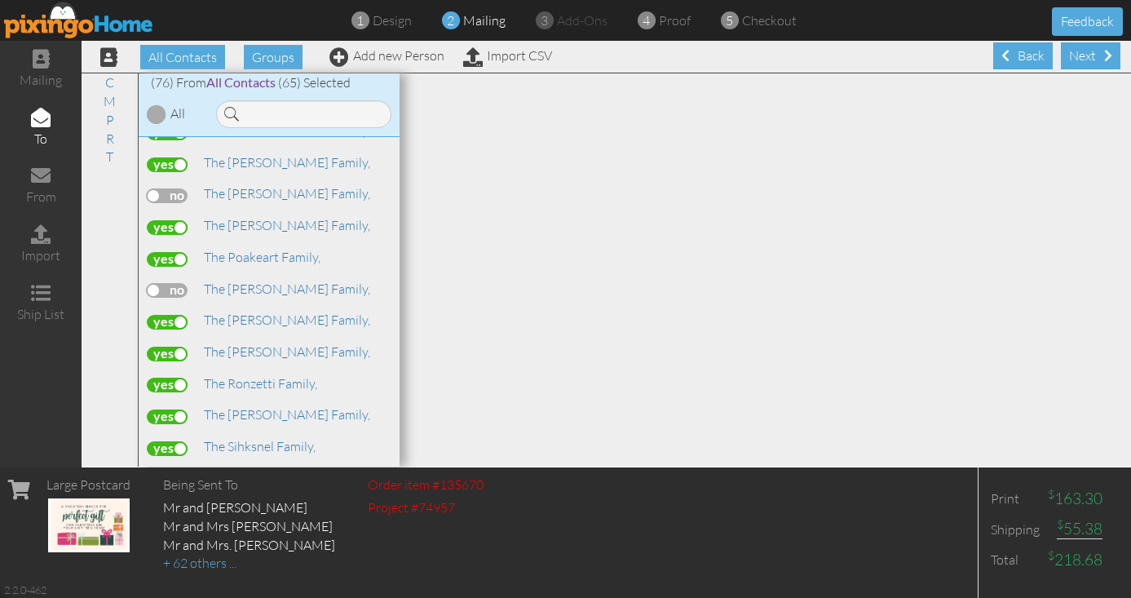
scroll to position [2203, 0]
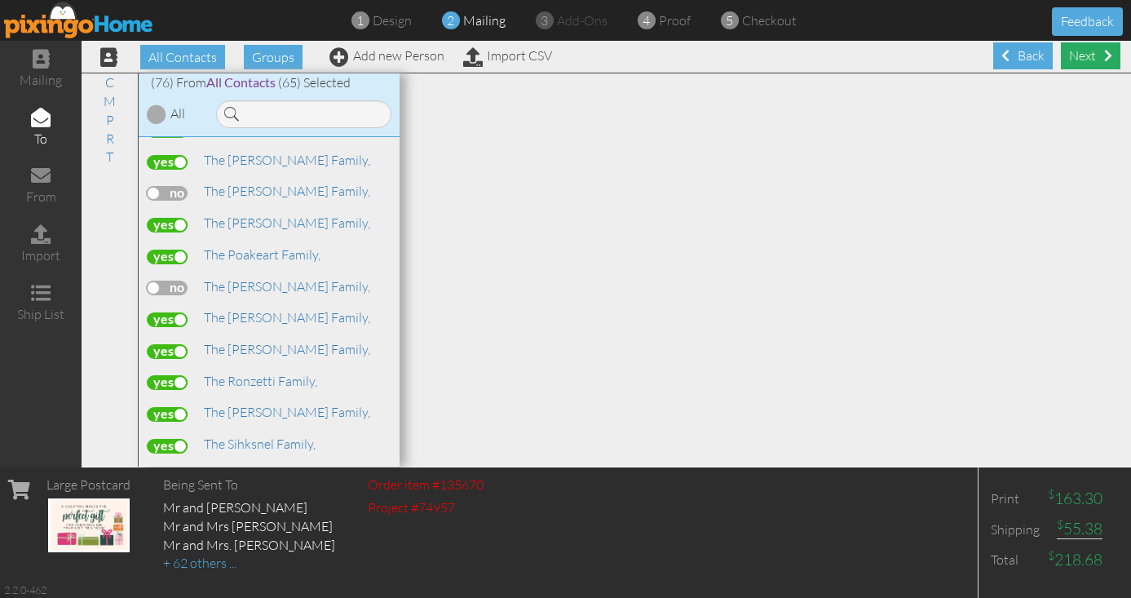
click at [1080, 57] on div "Next" at bounding box center [1091, 55] width 60 height 27
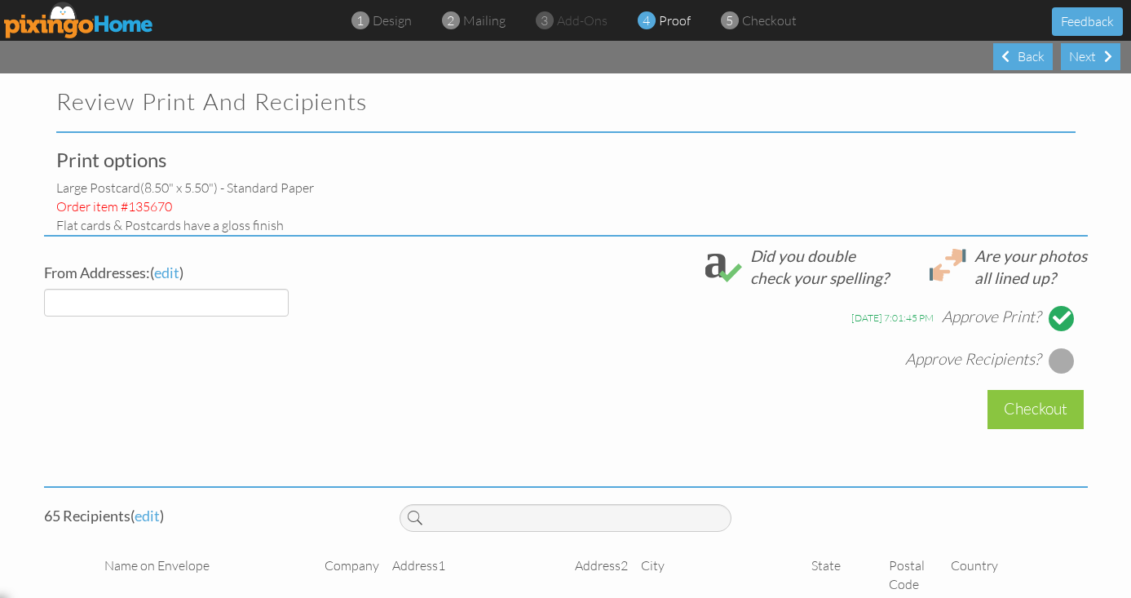
select select "object:2766"
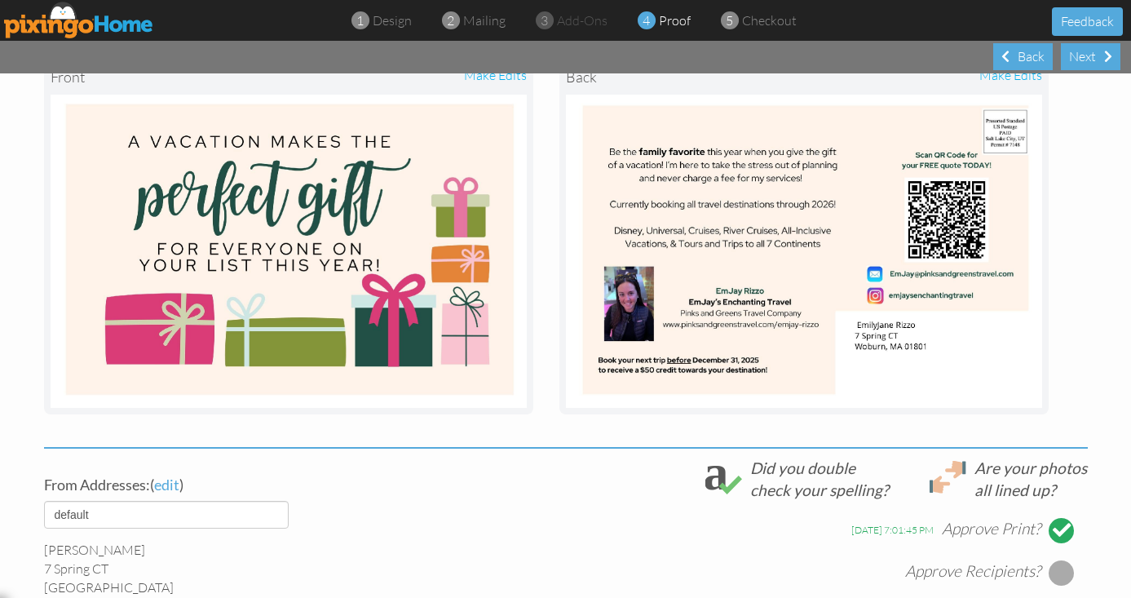
scroll to position [220, 0]
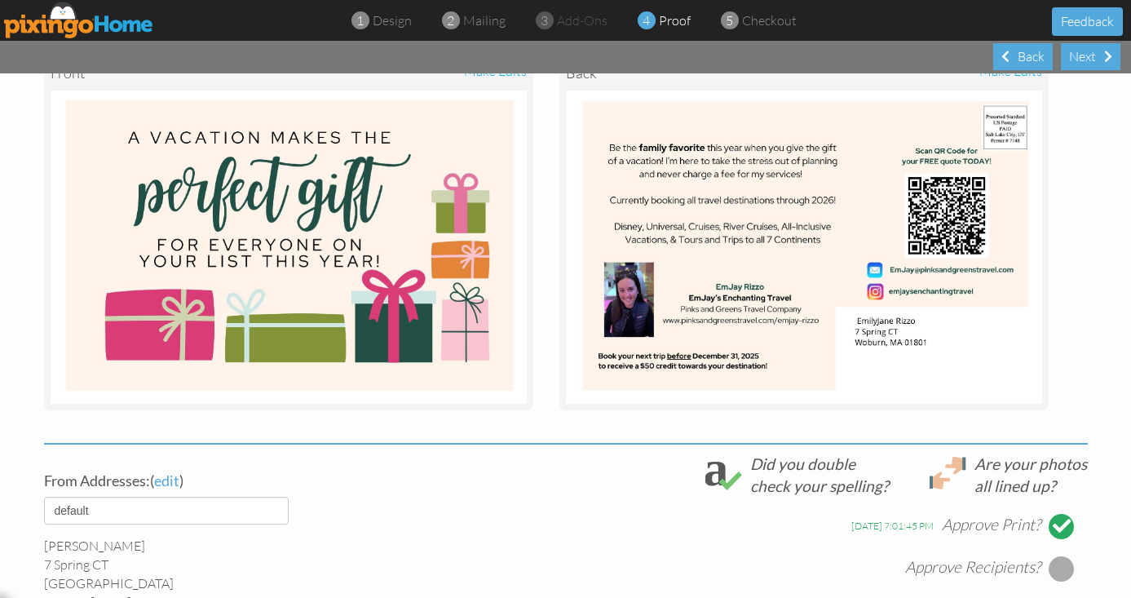
click at [1062, 563] on div at bounding box center [1062, 568] width 26 height 26
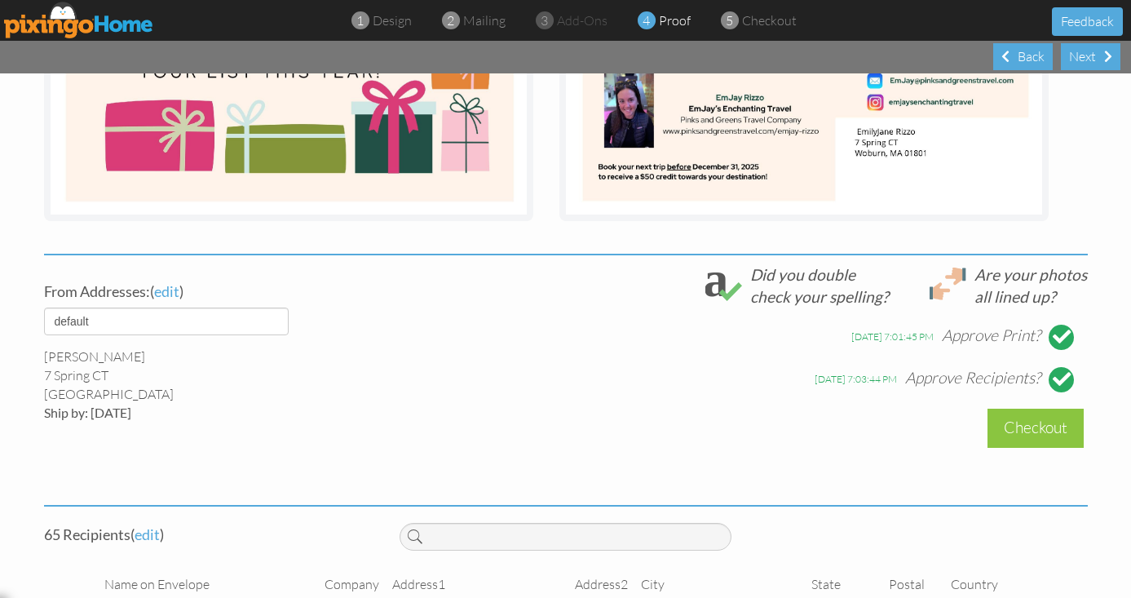
scroll to position [416, 0]
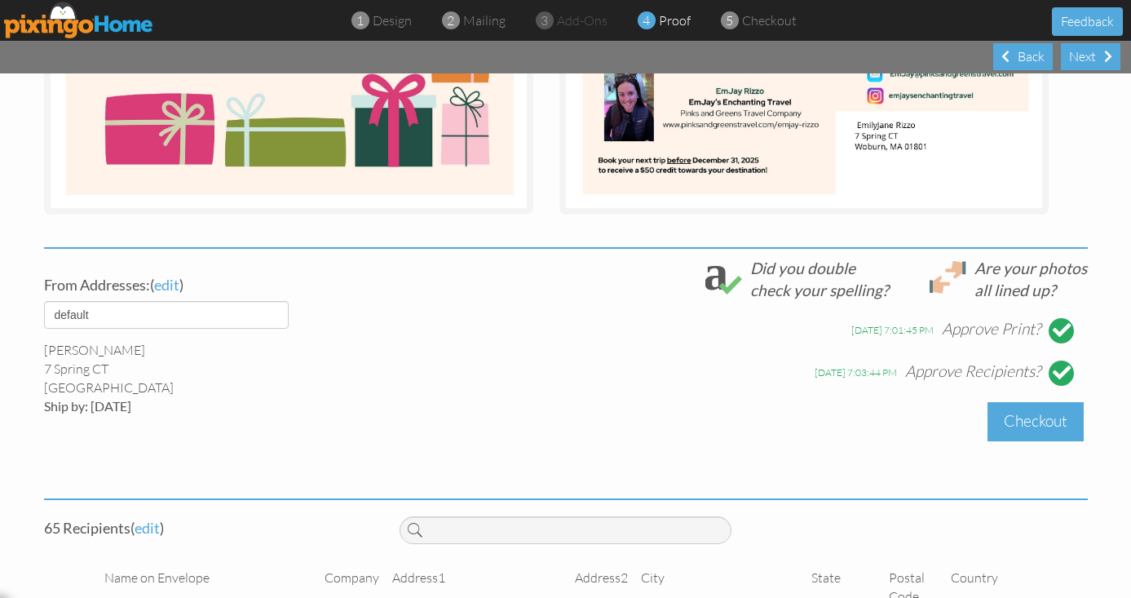
click at [1002, 429] on div "Checkout" at bounding box center [1035, 421] width 96 height 38
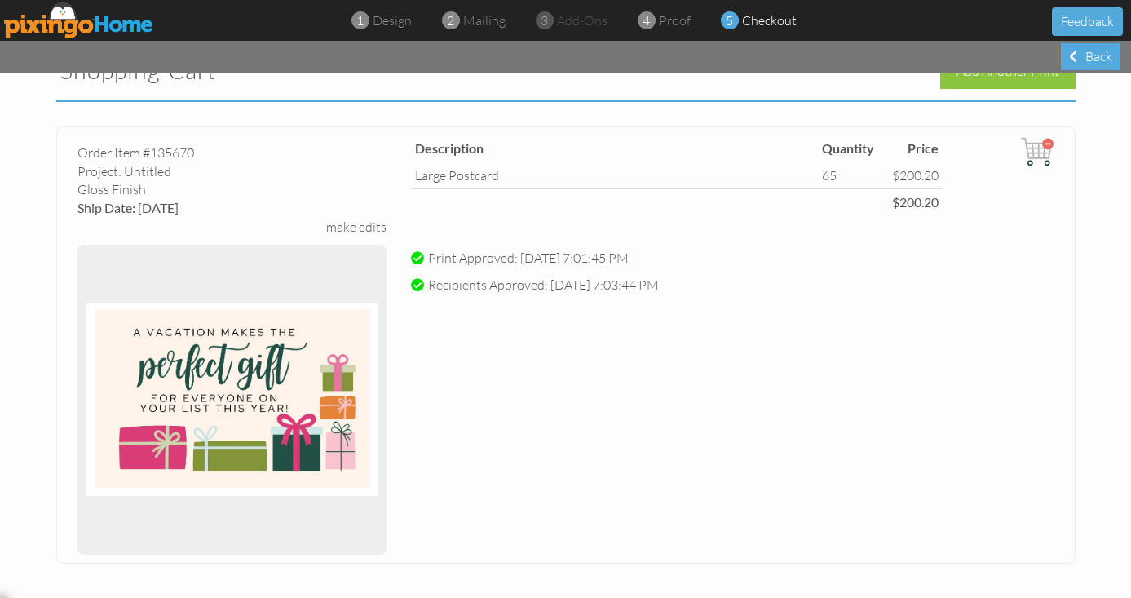
scroll to position [403, 0]
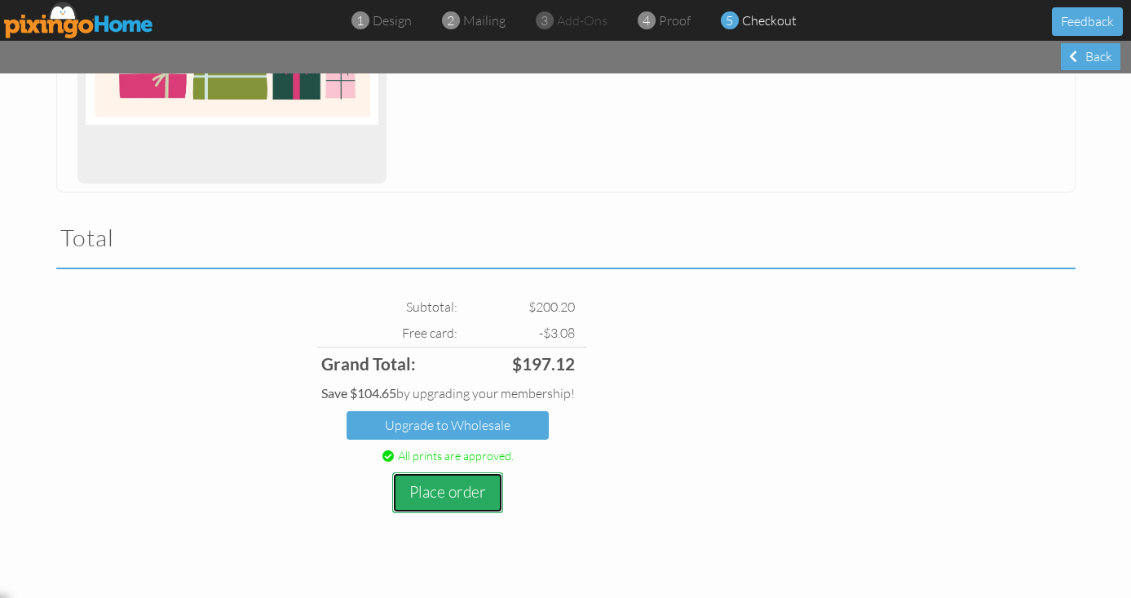
click at [483, 490] on button "Place order" at bounding box center [447, 492] width 111 height 40
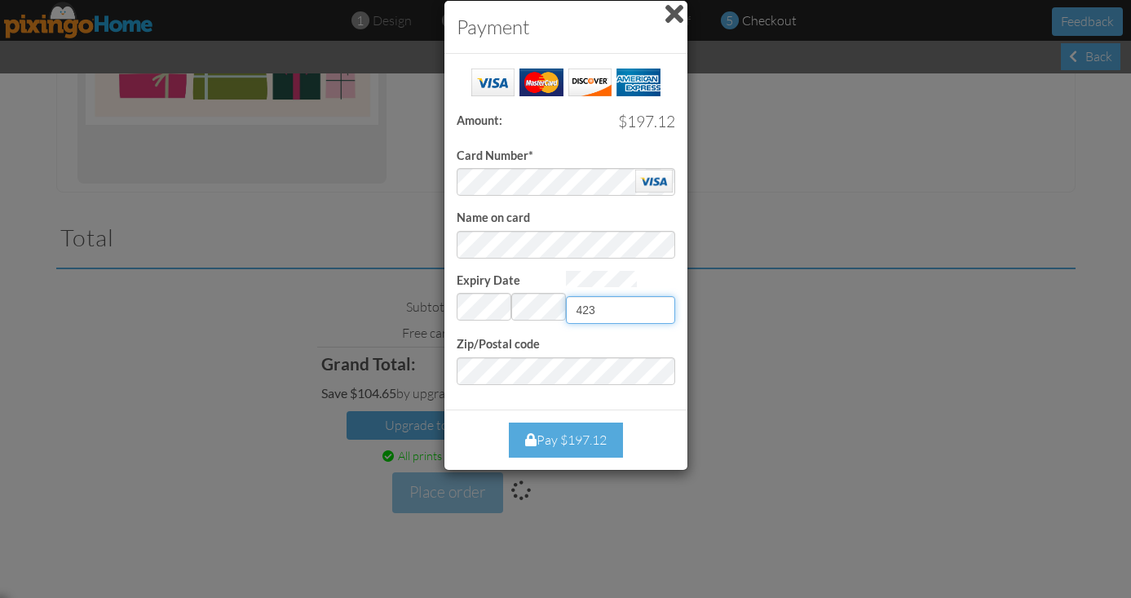
type input "423"
click at [487, 404] on div "Success! Amount: $197.12 Card Number* Name on card Expiry Date Invalid month an…" at bounding box center [565, 231] width 243 height 355
click at [545, 439] on div "Pay $197.12" at bounding box center [566, 439] width 114 height 35
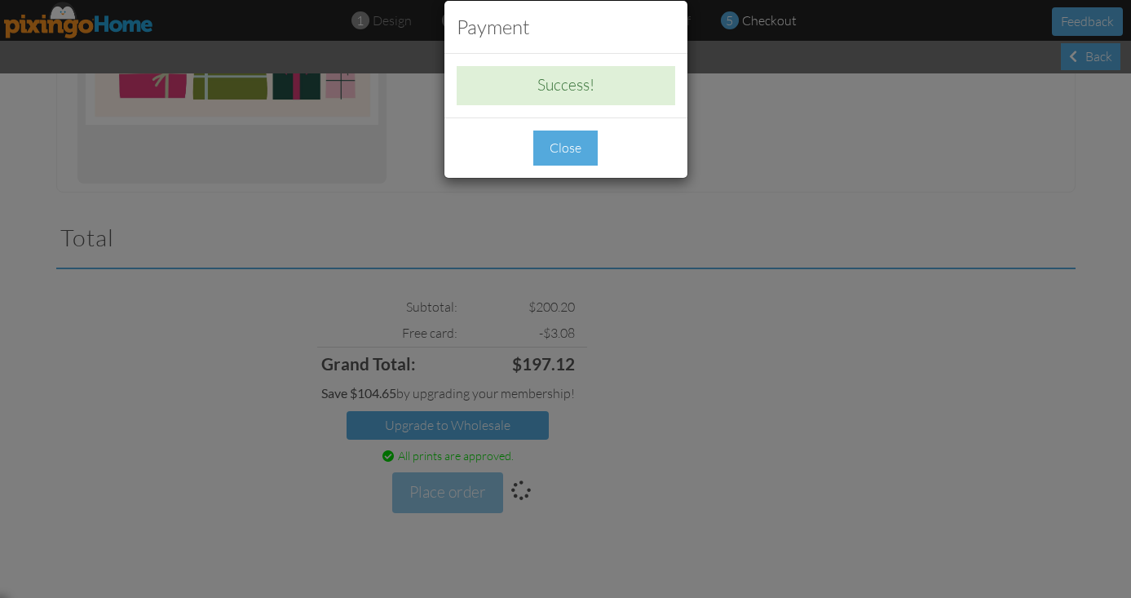
click at [569, 157] on div "Close" at bounding box center [565, 147] width 64 height 35
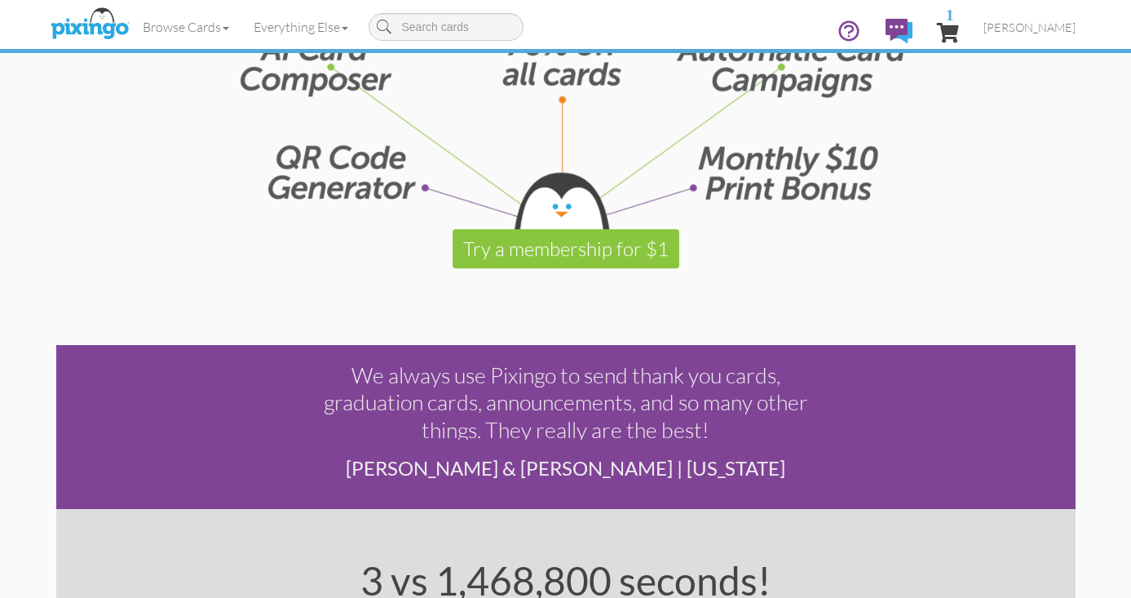
scroll to position [2288, 0]
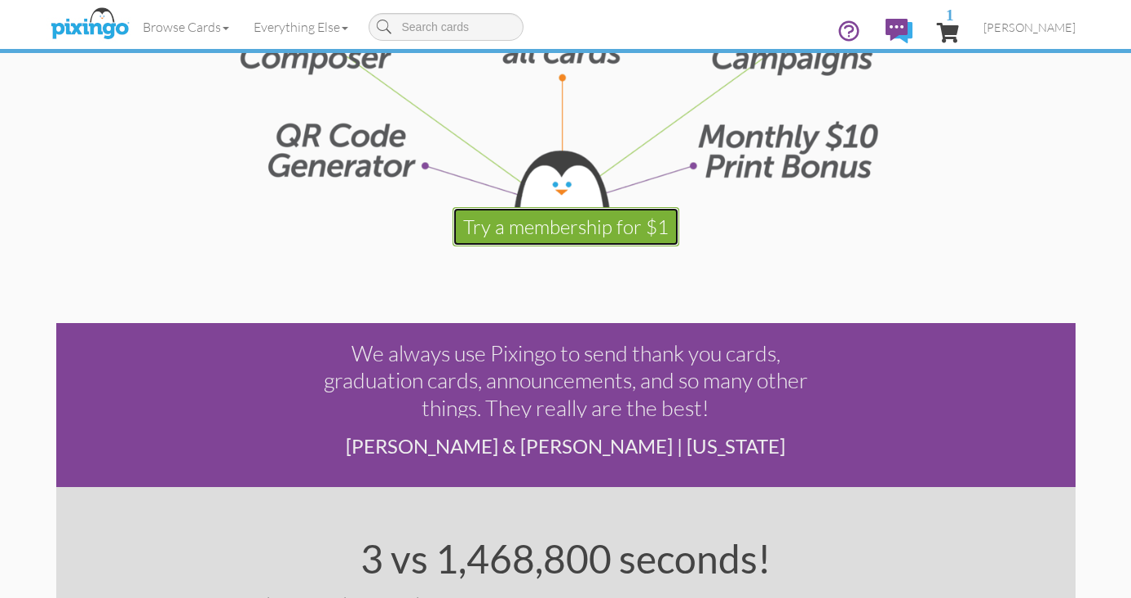
click at [571, 223] on link "Try a membership for $1" at bounding box center [566, 226] width 227 height 39
